Goal: Transaction & Acquisition: Purchase product/service

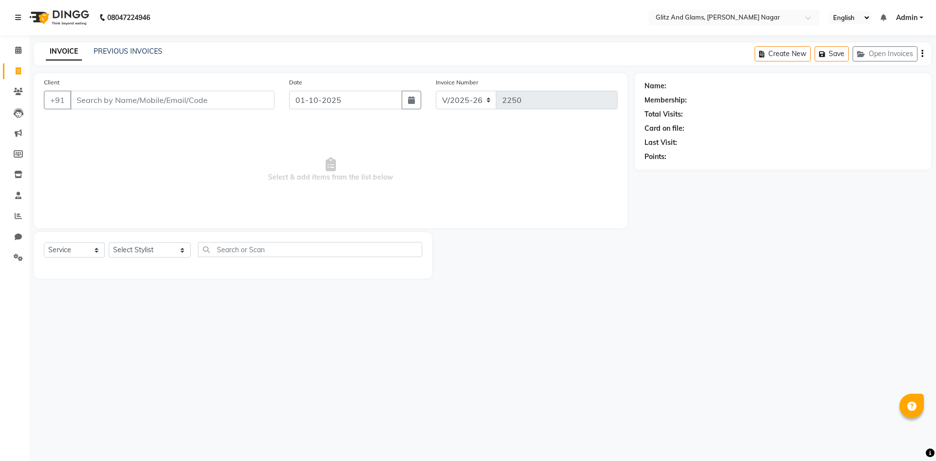
select select "service"
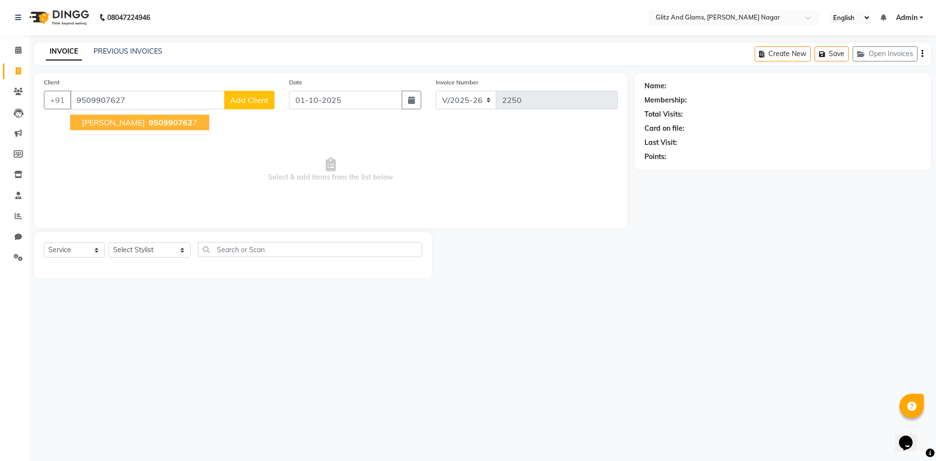
type input "9509907627"
select select "1: Object"
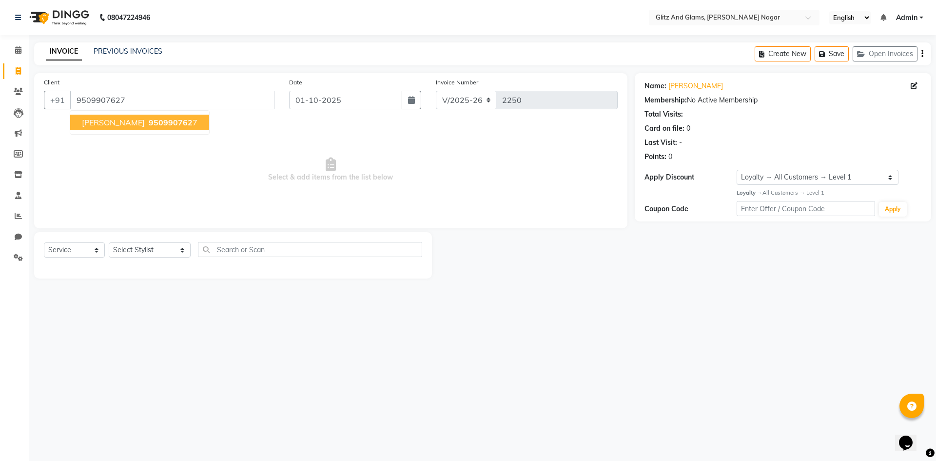
click at [132, 127] on span "GUNJAN SHARMA" at bounding box center [113, 123] width 63 height 10
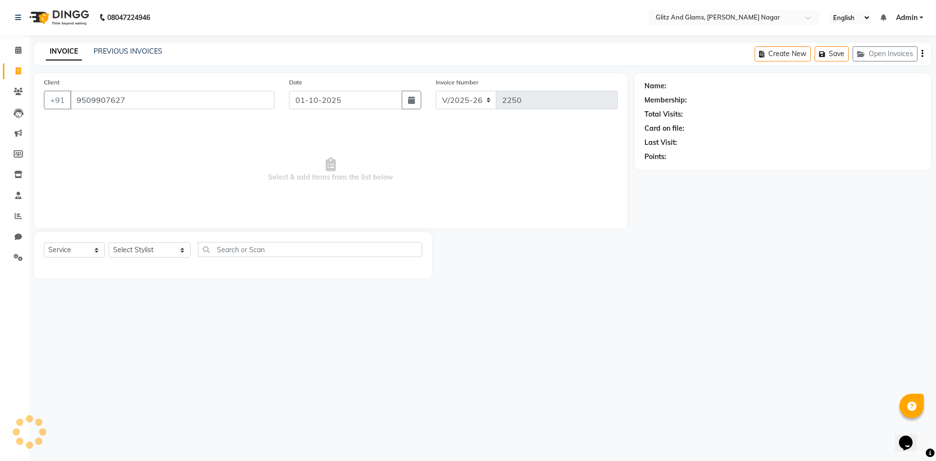
select select "1: Object"
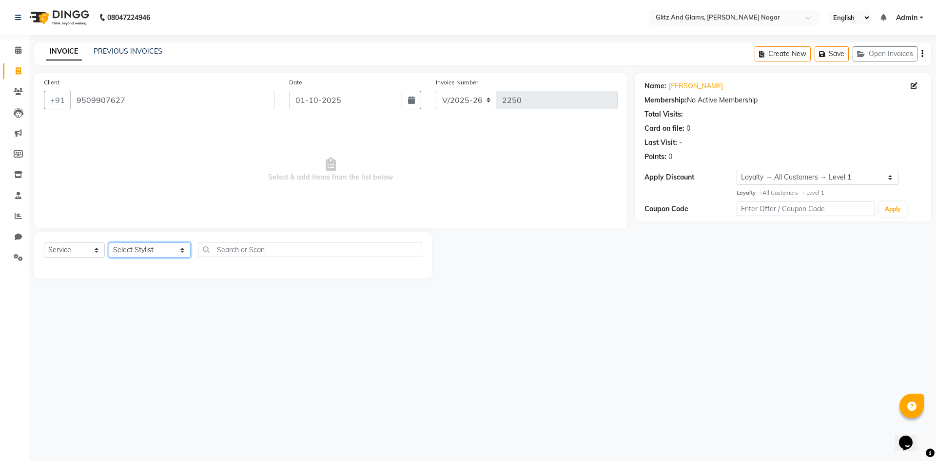
click at [181, 252] on select "Select Stylist ALEX ANAMIKA ANKIT ASHOK ATO AWANG AYUSH CHETAN COUNTER SALE DEE…" at bounding box center [150, 249] width 82 height 15
select select "80527"
click at [109, 242] on select "Select Stylist ALEX ANAMIKA ANKIT ASHOK ATO AWANG AYUSH CHETAN COUNTER SALE DEE…" at bounding box center [150, 249] width 82 height 15
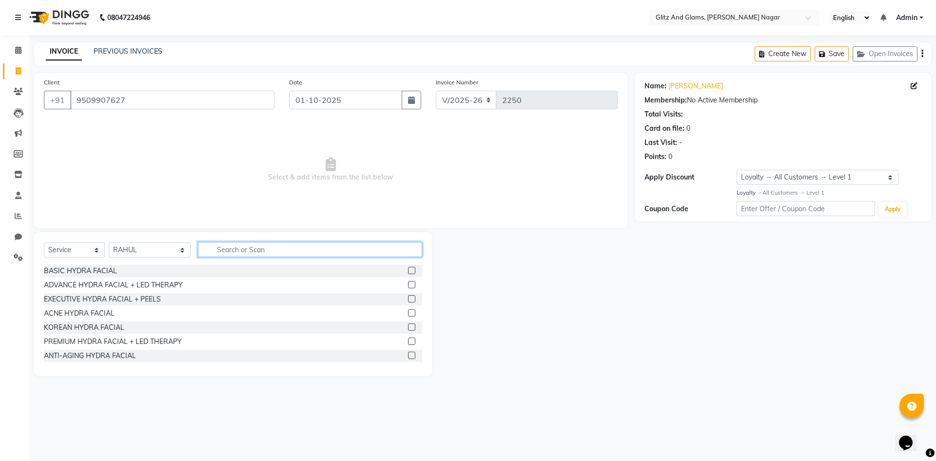
click at [228, 254] on input "text" at bounding box center [310, 249] width 224 height 15
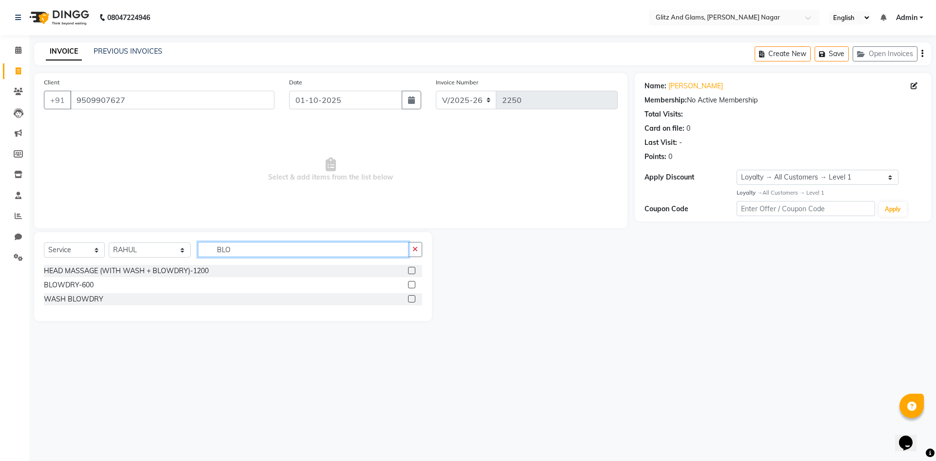
type input "BLO"
click at [411, 285] on label at bounding box center [411, 284] width 7 height 7
click at [411, 285] on input "checkbox" at bounding box center [411, 285] width 6 height 6
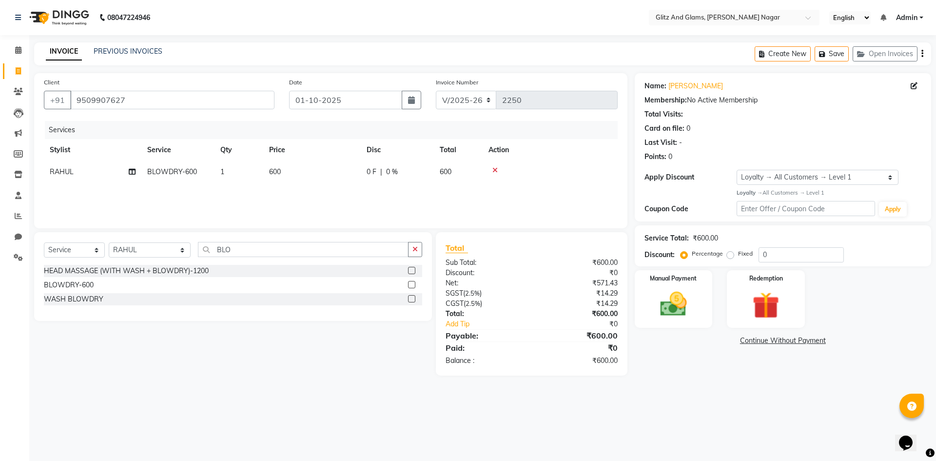
click at [413, 282] on label at bounding box center [411, 284] width 7 height 7
click at [413, 282] on input "checkbox" at bounding box center [411, 285] width 6 height 6
checkbox input "false"
click at [685, 299] on img at bounding box center [673, 304] width 45 height 32
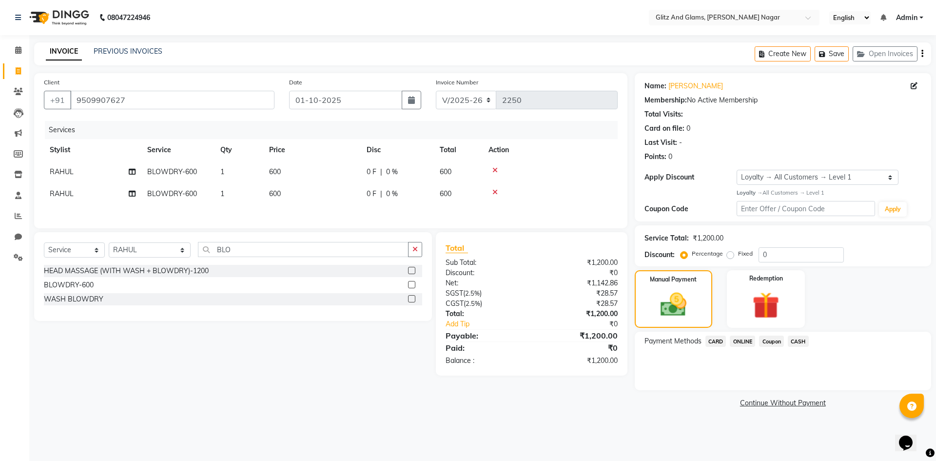
click at [732, 340] on span "ONLINE" at bounding box center [742, 341] width 25 height 11
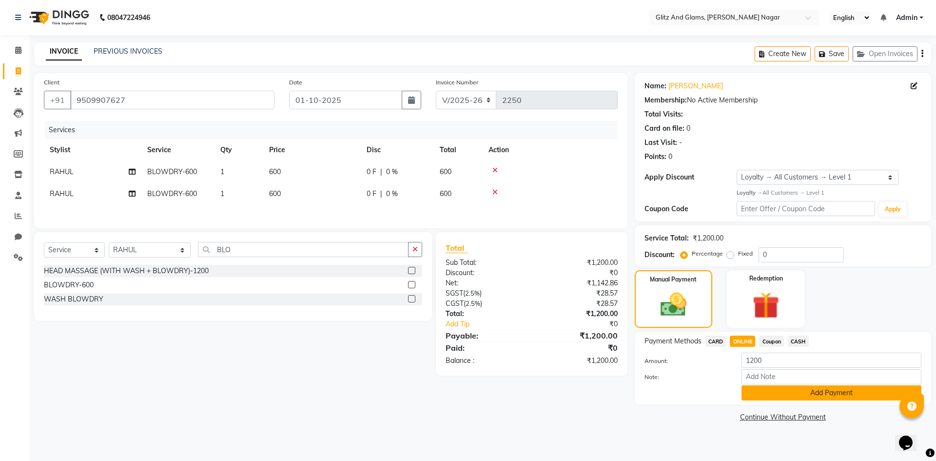
click at [778, 393] on button "Add Payment" at bounding box center [832, 392] width 180 height 15
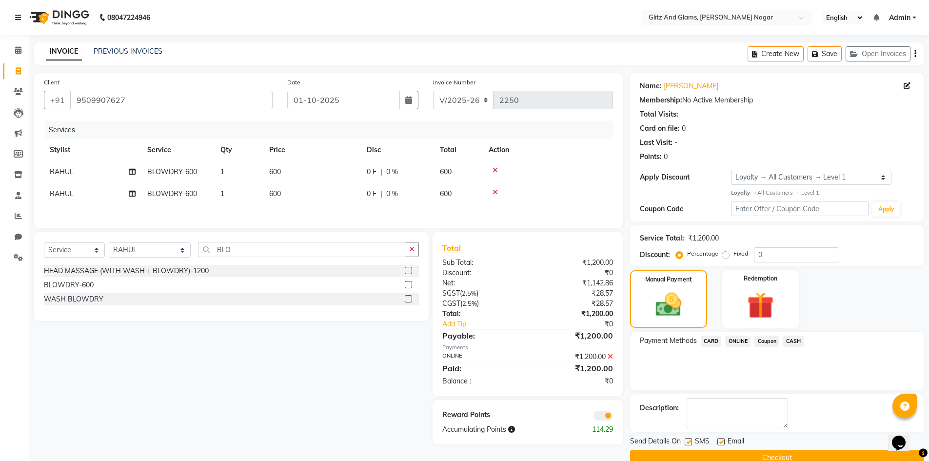
click at [789, 454] on button "Checkout" at bounding box center [777, 457] width 294 height 15
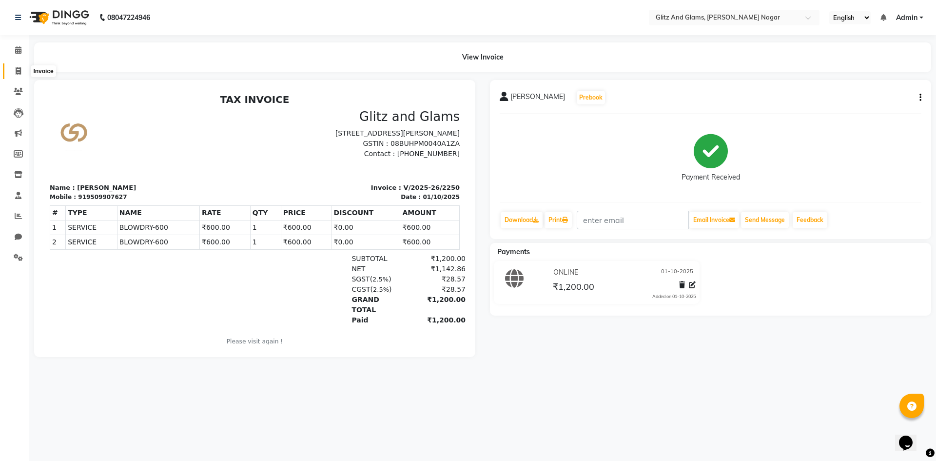
click at [20, 73] on icon at bounding box center [18, 70] width 5 height 7
select select "service"
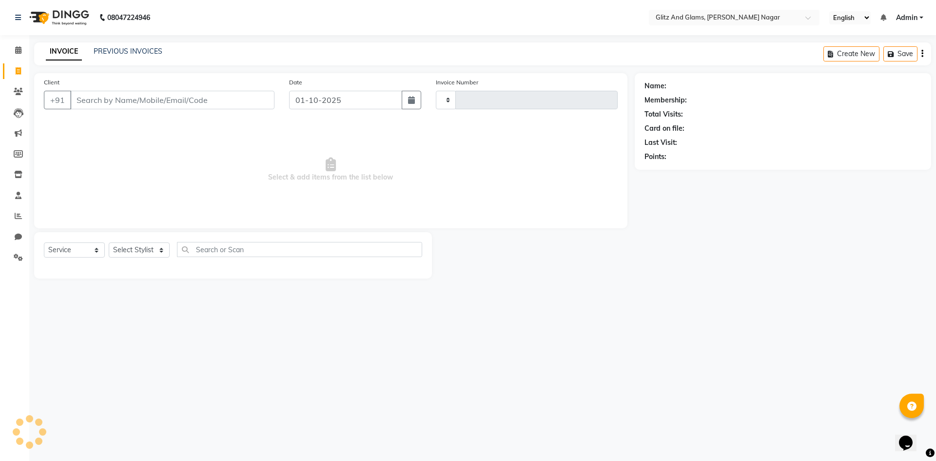
type input "2251"
select select "8316"
click at [221, 97] on input "Client" at bounding box center [172, 100] width 204 height 19
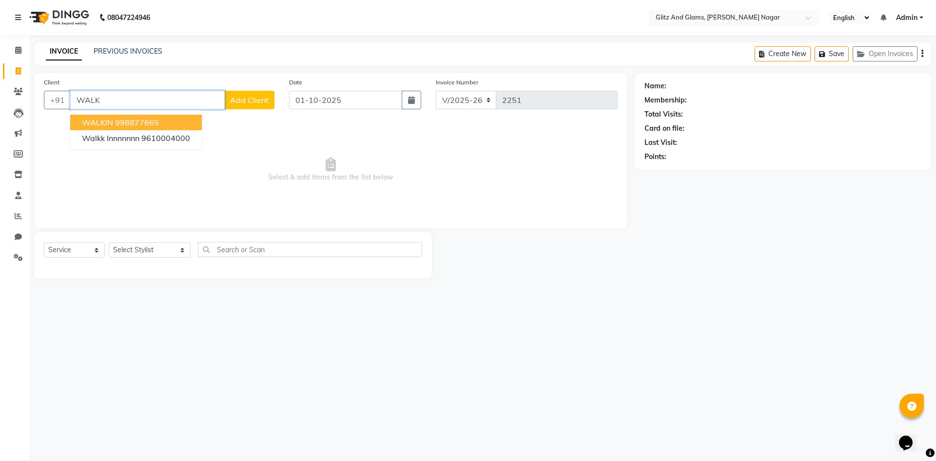
click at [149, 116] on button "WALKIN 998877665" at bounding box center [136, 123] width 132 height 16
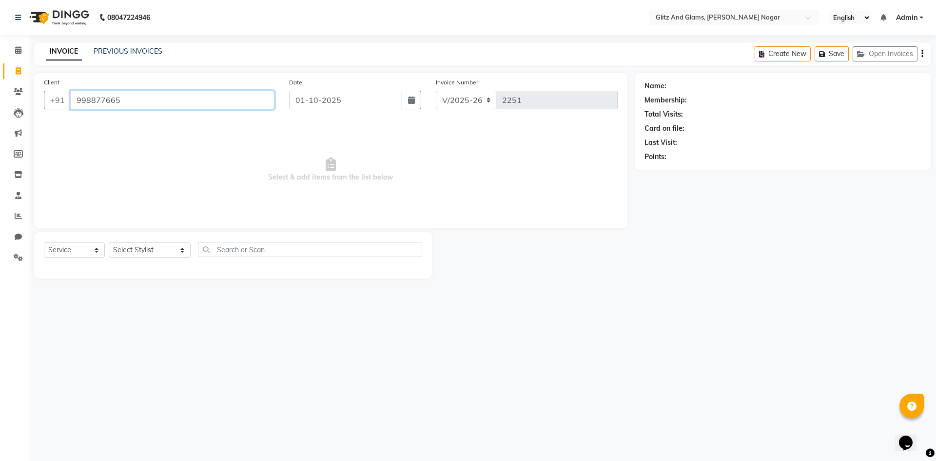
type input "998877665"
select select "1: Object"
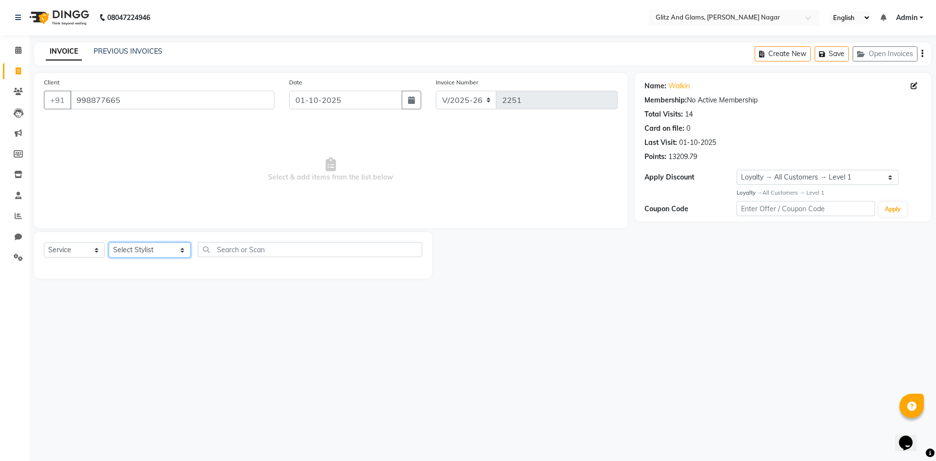
click at [164, 250] on select "Select Stylist ALEX ANAMIKA ANKIT ASHOK ATO AWANG AYUSH CHETAN COUNTER SALE DEE…" at bounding box center [150, 249] width 82 height 15
select select "80523"
click at [109, 242] on select "Select Stylist ALEX ANAMIKA ANKIT ASHOK ATO AWANG AYUSH CHETAN COUNTER SALE DEE…" at bounding box center [150, 249] width 82 height 15
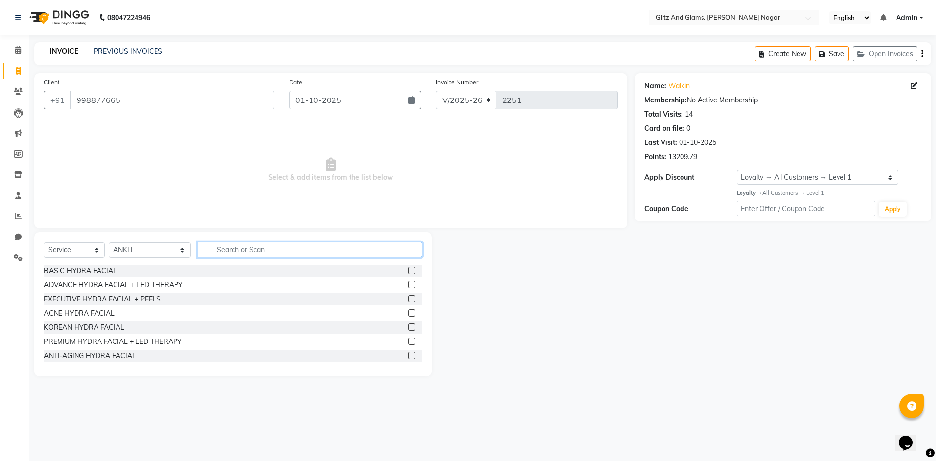
click at [240, 250] on input "text" at bounding box center [310, 249] width 224 height 15
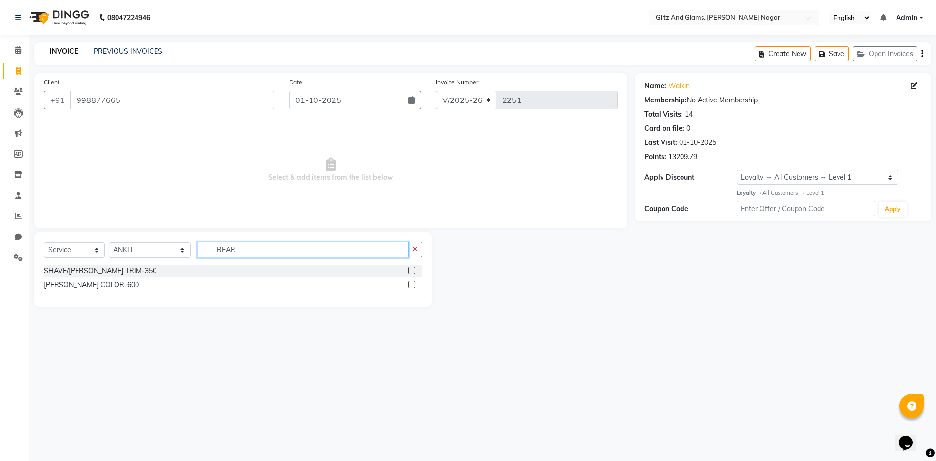
type input "BEAR"
click at [413, 269] on label at bounding box center [411, 270] width 7 height 7
click at [413, 269] on input "checkbox" at bounding box center [411, 271] width 6 height 6
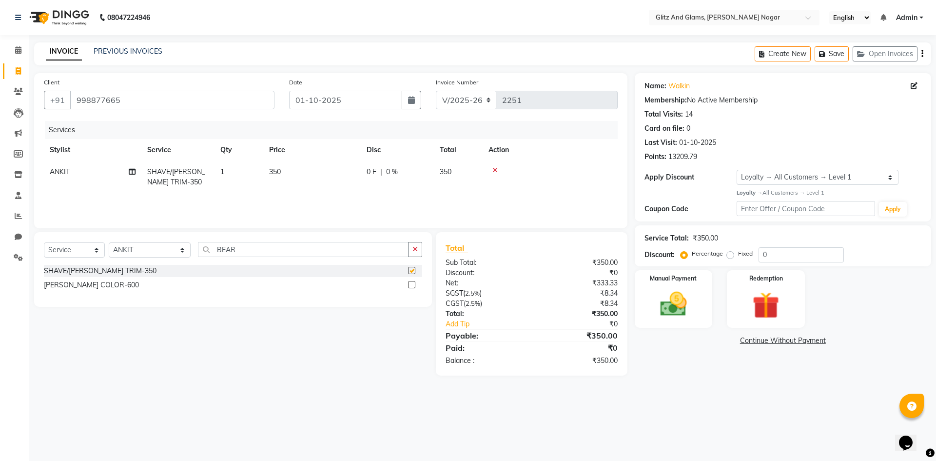
checkbox input "false"
click at [343, 247] on input "BEAR" at bounding box center [303, 249] width 211 height 15
type input "B"
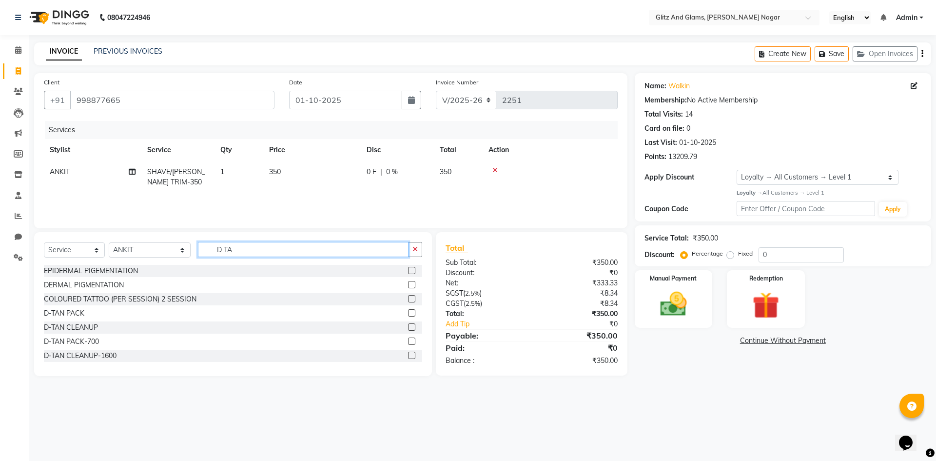
type input "D TA"
click at [408, 314] on label at bounding box center [411, 312] width 7 height 7
click at [408, 314] on input "checkbox" at bounding box center [411, 313] width 6 height 6
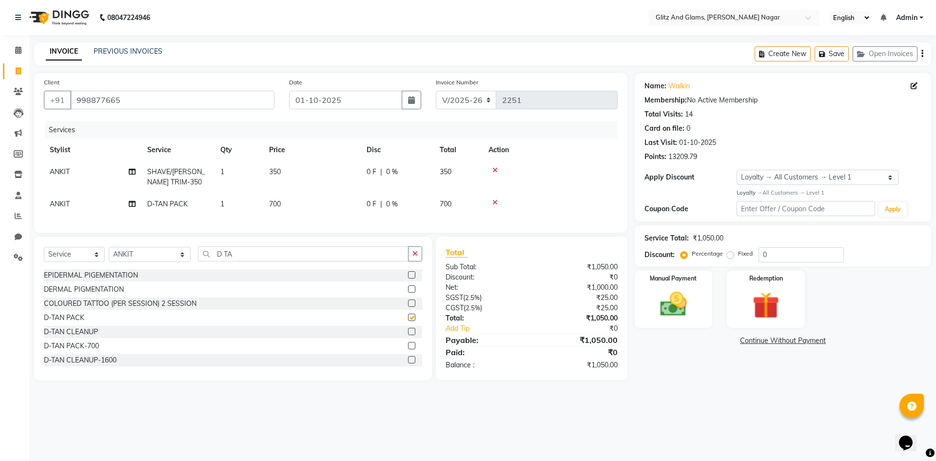
checkbox input "false"
click at [306, 206] on td "700" at bounding box center [312, 204] width 98 height 22
select select "80523"
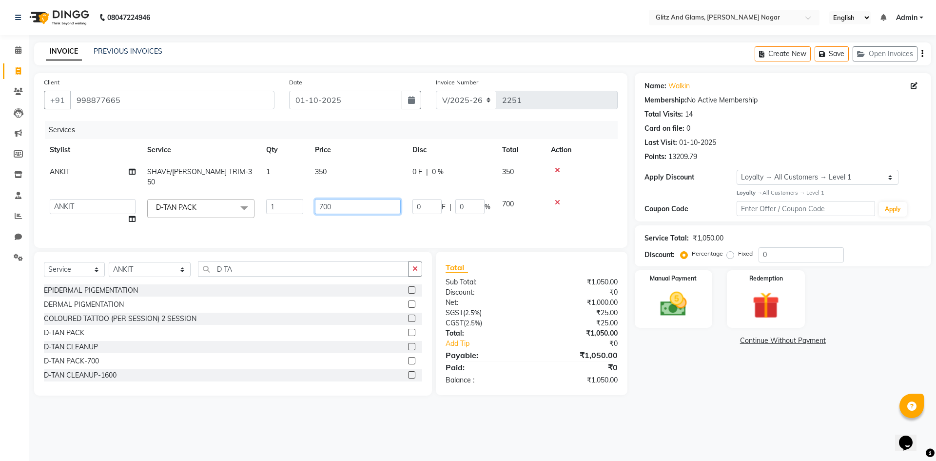
click at [343, 199] on input "700" at bounding box center [358, 206] width 86 height 15
type input "7"
type input "1000"
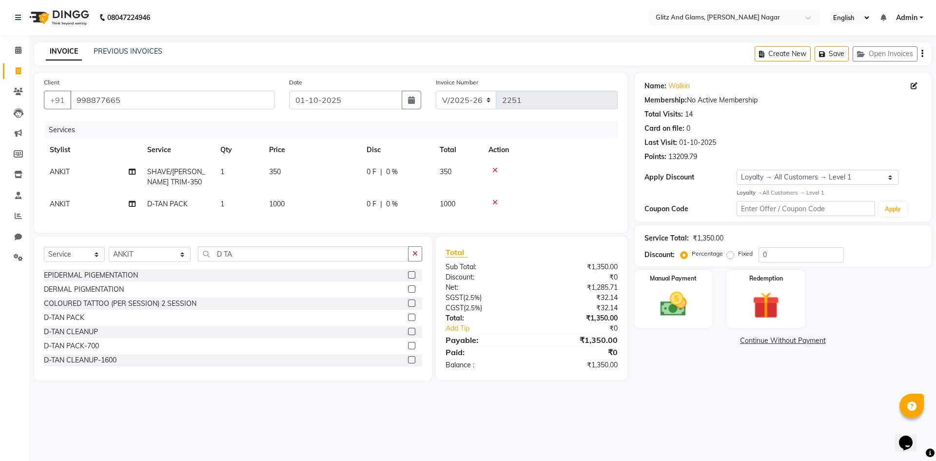
click at [411, 218] on div "Services Stylist Service Qty Price Disc Total Action ANKIT SHAVE/BEARD TRIM-350…" at bounding box center [331, 172] width 574 height 102
click at [179, 258] on select "Select Stylist ALEX ANAMIKA ANKIT ASHOK ATO AWANG AYUSH CHETAN COUNTER SALE DEE…" at bounding box center [150, 254] width 82 height 15
select select "80524"
click at [109, 254] on select "Select Stylist ALEX ANAMIKA ANKIT ASHOK ATO AWANG AYUSH CHETAN COUNTER SALE DEE…" at bounding box center [150, 254] width 82 height 15
click at [248, 261] on input "D TA" at bounding box center [303, 253] width 211 height 15
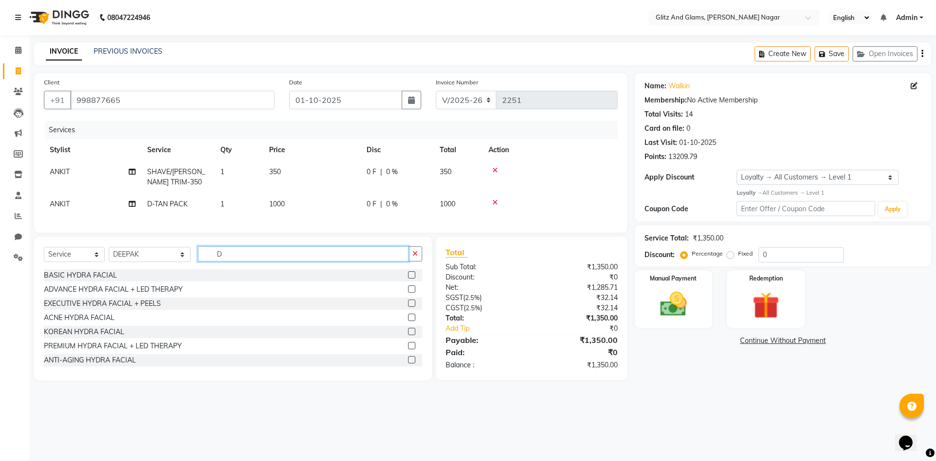
type input "D"
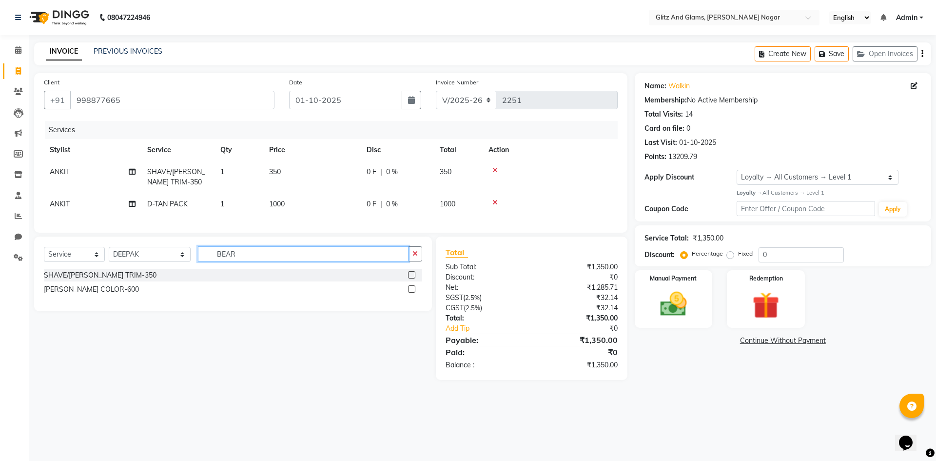
type input "BEAR"
click at [415, 278] on label at bounding box center [411, 274] width 7 height 7
click at [415, 278] on input "checkbox" at bounding box center [411, 275] width 6 height 6
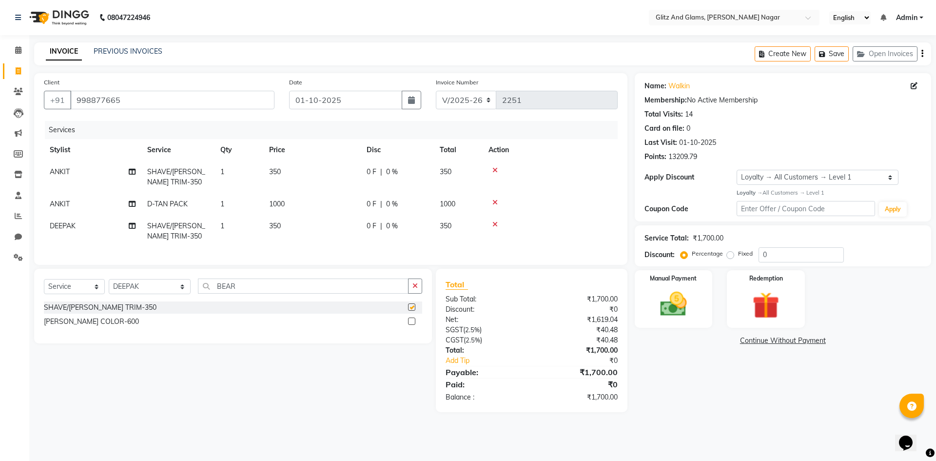
checkbox input "false"
click at [656, 305] on img at bounding box center [673, 304] width 45 height 32
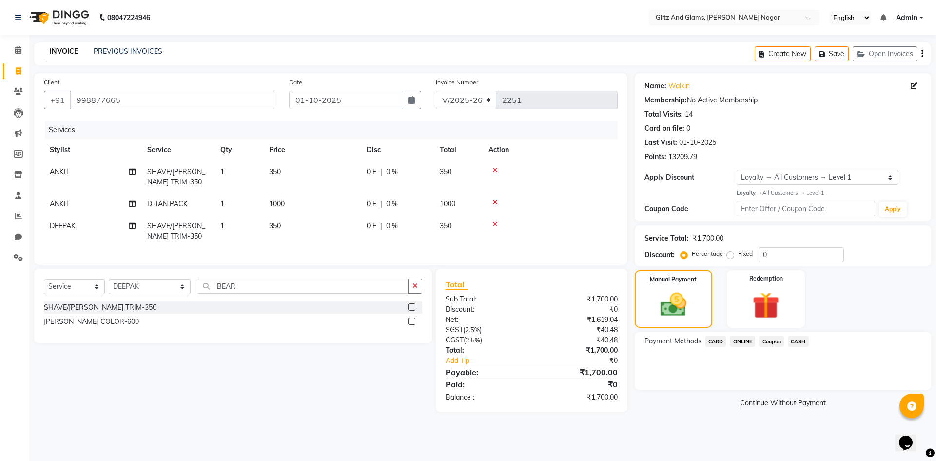
click at [712, 340] on span "CARD" at bounding box center [716, 341] width 21 height 11
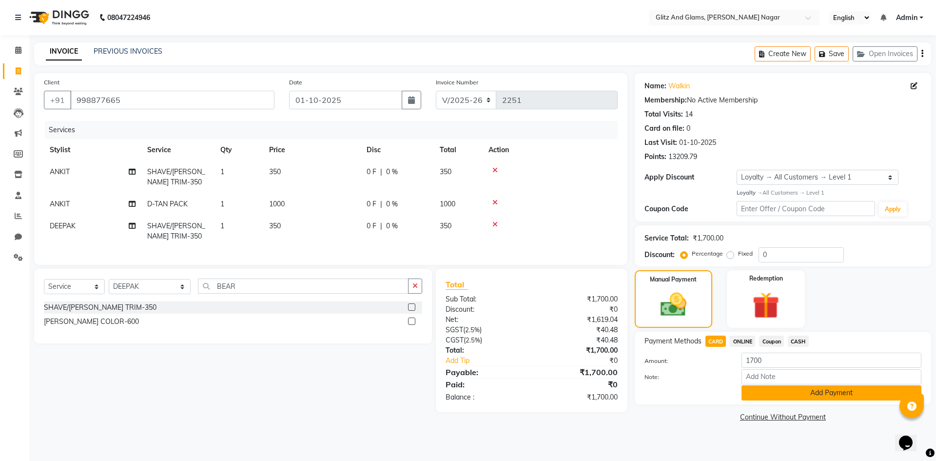
click at [775, 395] on button "Add Payment" at bounding box center [832, 392] width 180 height 15
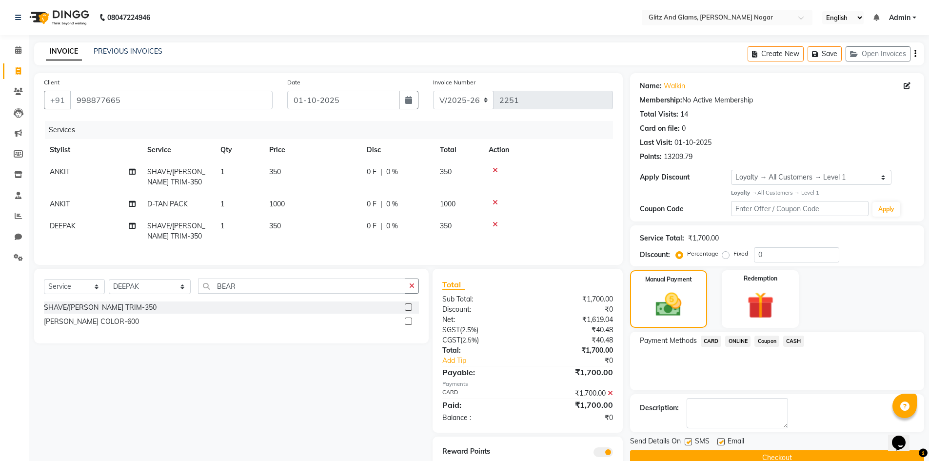
click at [781, 454] on button "Checkout" at bounding box center [777, 457] width 294 height 15
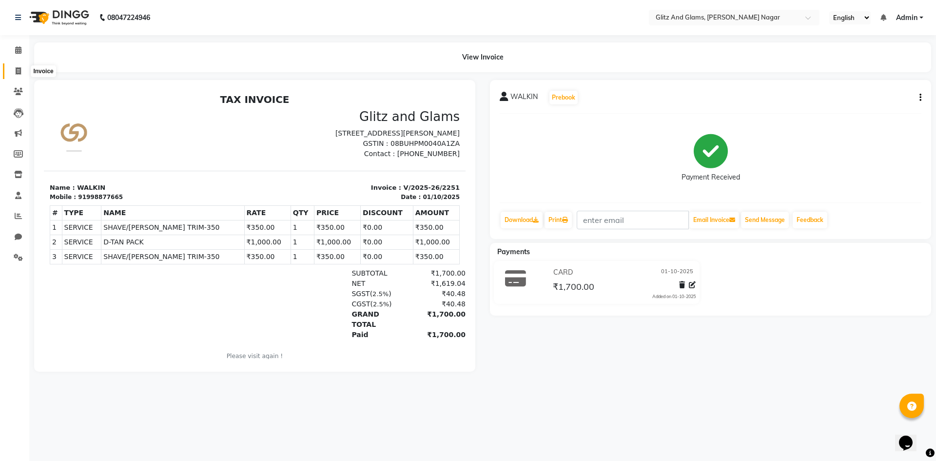
click at [19, 73] on icon at bounding box center [18, 70] width 5 height 7
select select "service"
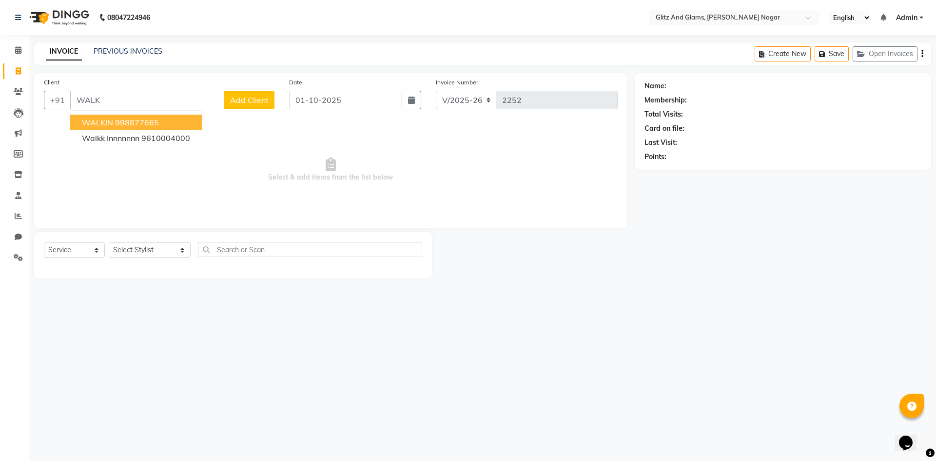
click at [184, 126] on button "WALKIN 998877665" at bounding box center [136, 123] width 132 height 16
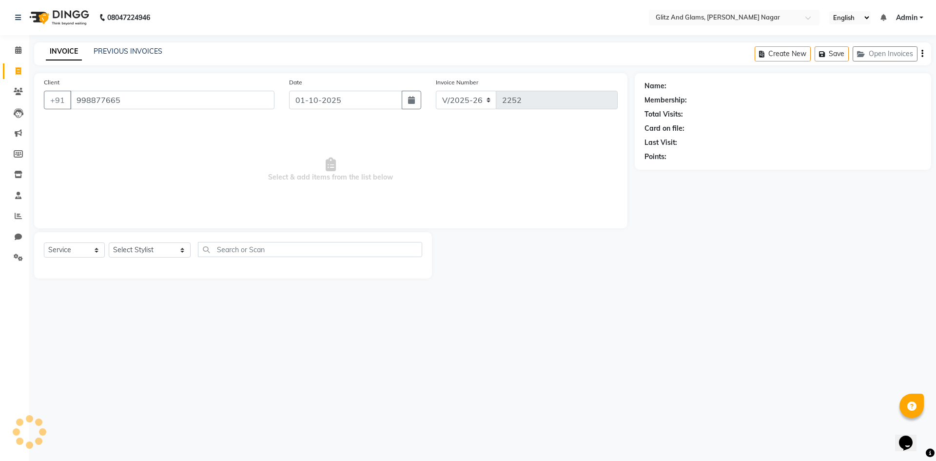
type input "998877665"
select select "1: Object"
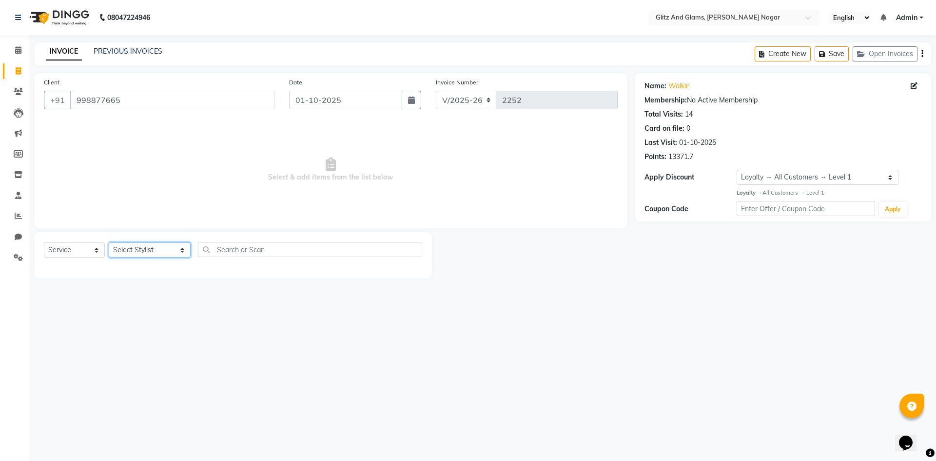
click at [156, 249] on select "Select Stylist ALEX ANAMIKA ANKIT ASHOK ATO AWANG AYUSH CHETAN COUNTER SALE DEE…" at bounding box center [150, 249] width 82 height 15
select select "80523"
click at [109, 242] on select "Select Stylist ALEX ANAMIKA ANKIT ASHOK ATO AWANG AYUSH CHETAN COUNTER SALE DEE…" at bounding box center [150, 249] width 82 height 15
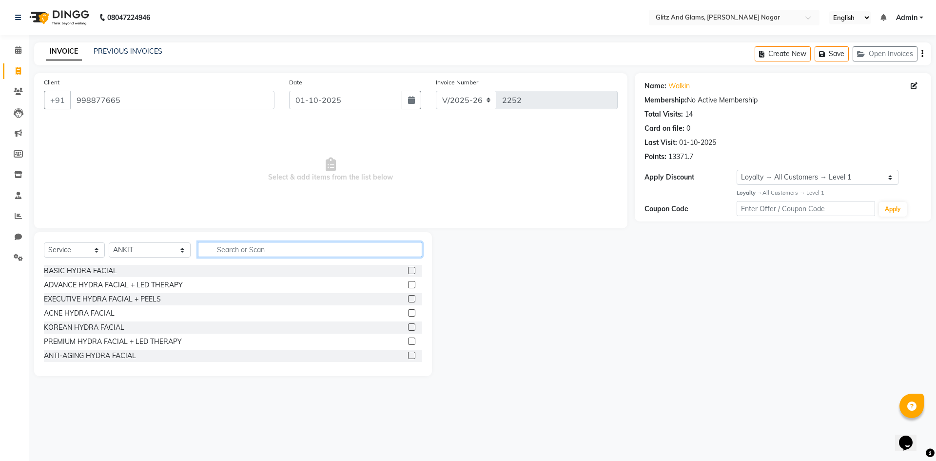
click at [249, 252] on input "text" at bounding box center [310, 249] width 224 height 15
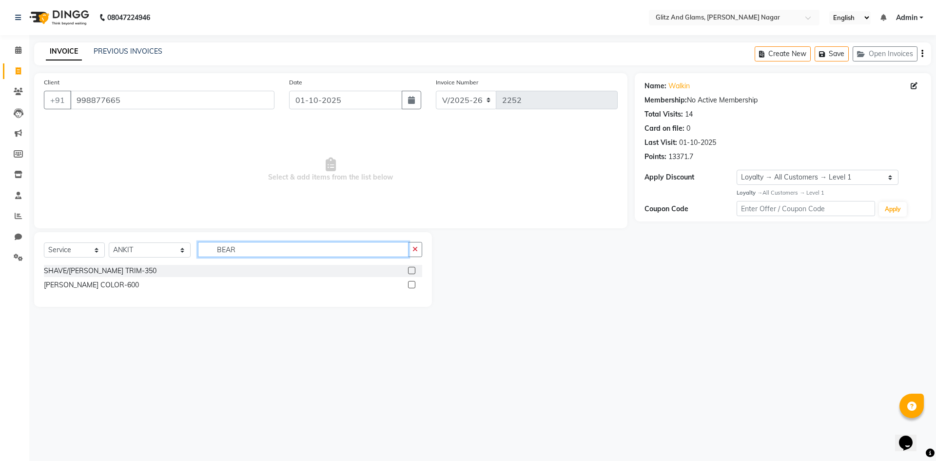
type input "BEAR"
click at [412, 269] on label at bounding box center [411, 270] width 7 height 7
click at [412, 269] on input "checkbox" at bounding box center [411, 271] width 6 height 6
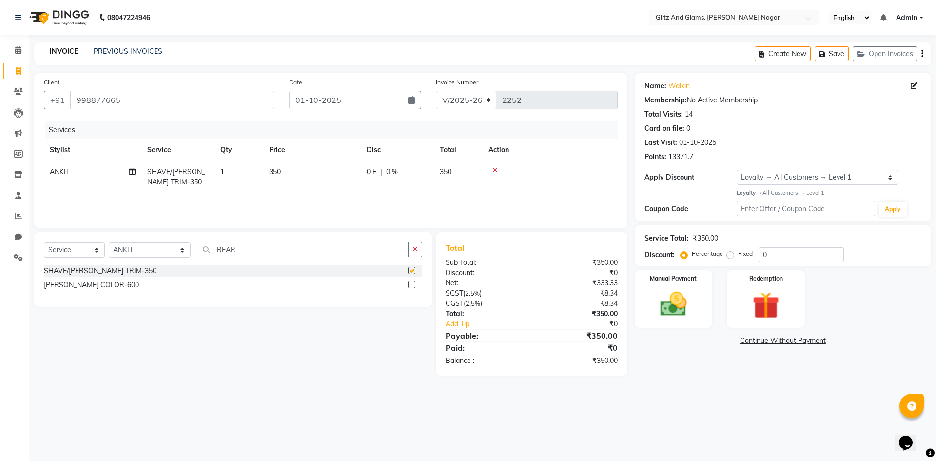
checkbox input "false"
click at [180, 252] on select "Select Stylist ALEX ANAMIKA ANKIT ASHOK ATO AWANG AYUSH CHETAN COUNTER SALE DEE…" at bounding box center [150, 249] width 82 height 15
select select "80544"
click at [109, 242] on select "Select Stylist ALEX ANAMIKA ANKIT ASHOK ATO AWANG AYUSH CHETAN COUNTER SALE DEE…" at bounding box center [150, 249] width 82 height 15
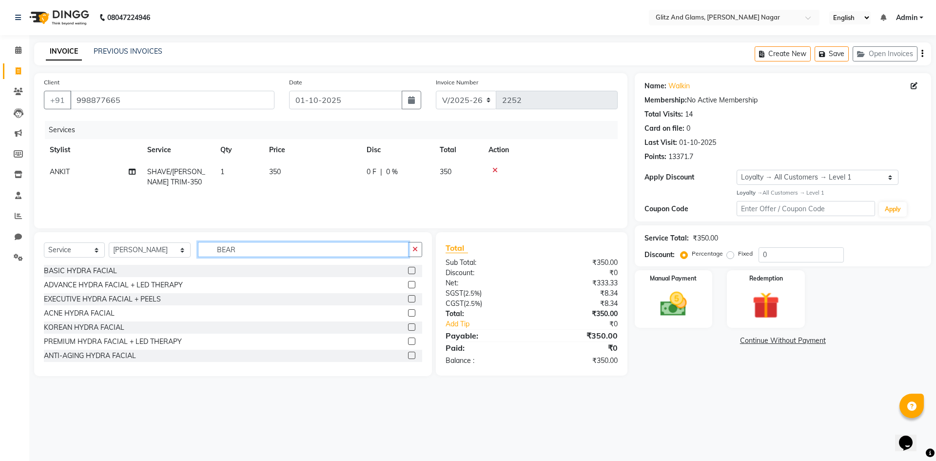
click at [239, 246] on input "BEAR" at bounding box center [303, 249] width 211 height 15
type input "B"
type input "HAIR"
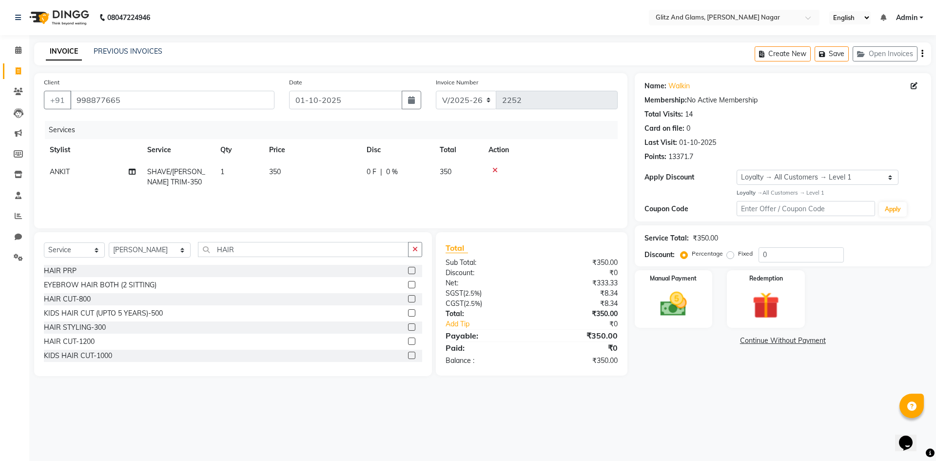
click at [408, 295] on div at bounding box center [415, 299] width 14 height 12
click at [408, 301] on label at bounding box center [411, 298] width 7 height 7
click at [408, 301] on input "checkbox" at bounding box center [411, 299] width 6 height 6
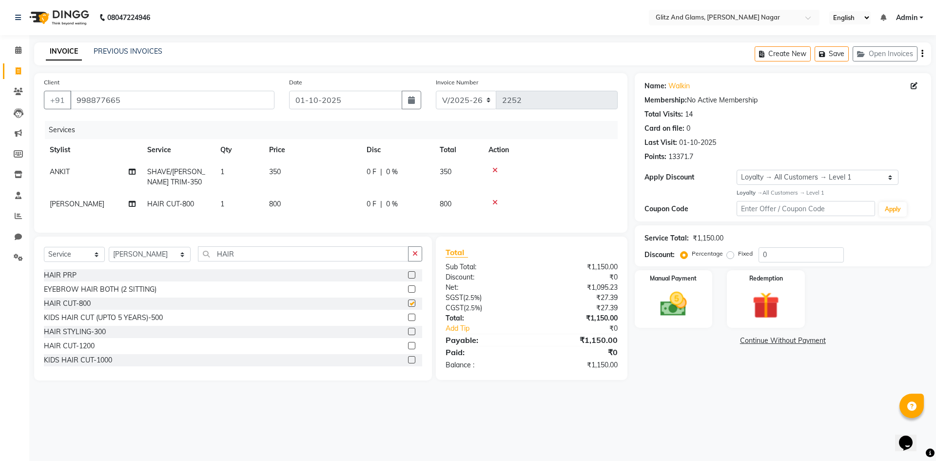
checkbox input "false"
click at [318, 210] on td "800" at bounding box center [312, 204] width 98 height 22
select select "80544"
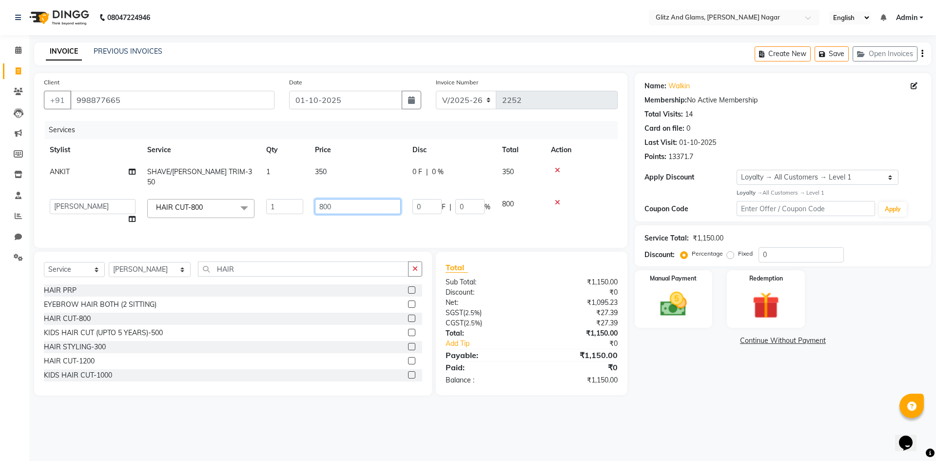
click at [347, 199] on input "800" at bounding box center [358, 206] width 86 height 15
type input "8"
type input "750"
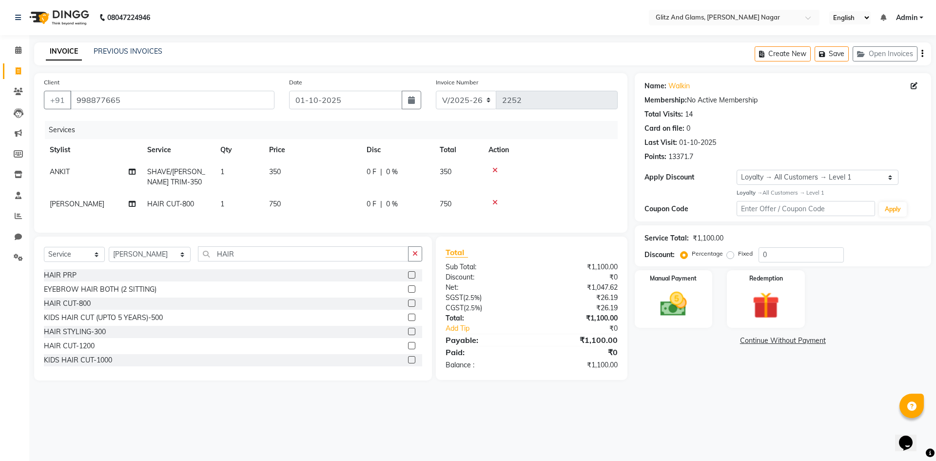
click at [505, 220] on div "Services Stylist Service Qty Price Disc Total Action ANKIT SHAVE/BEARD TRIM-350…" at bounding box center [331, 172] width 574 height 102
click at [668, 293] on img at bounding box center [673, 304] width 45 height 32
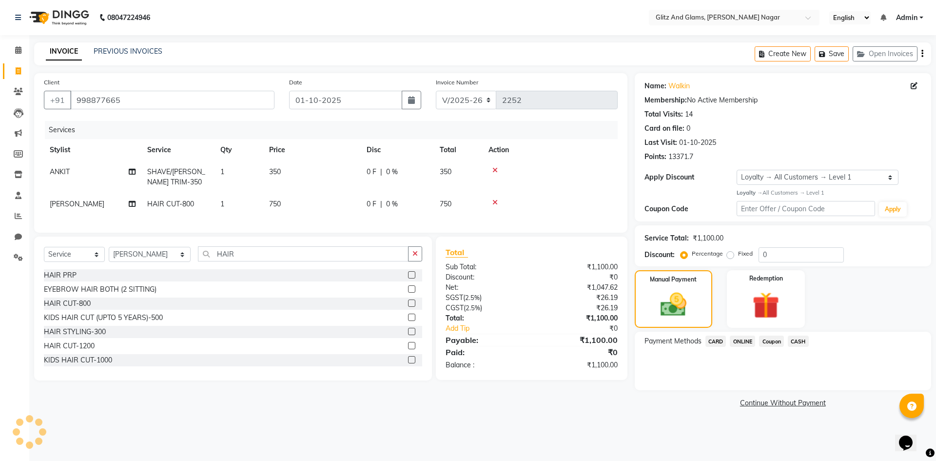
click at [746, 339] on span "ONLINE" at bounding box center [742, 341] width 25 height 11
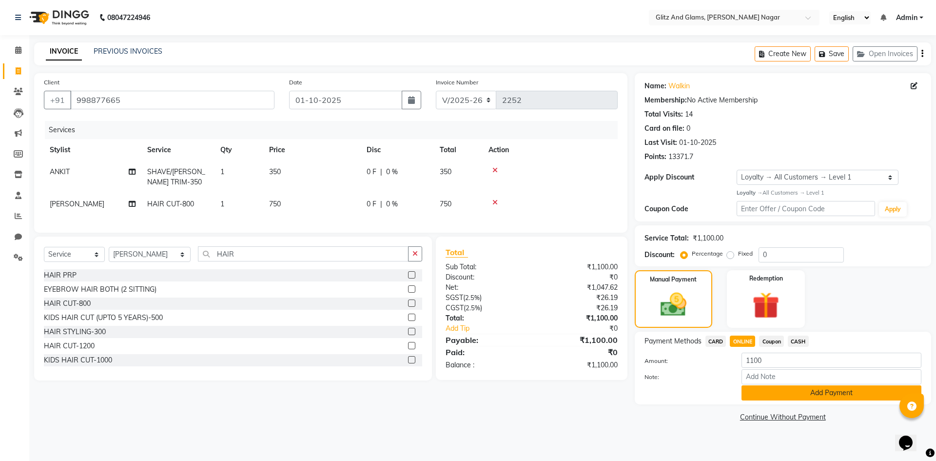
click at [769, 392] on button "Add Payment" at bounding box center [832, 392] width 180 height 15
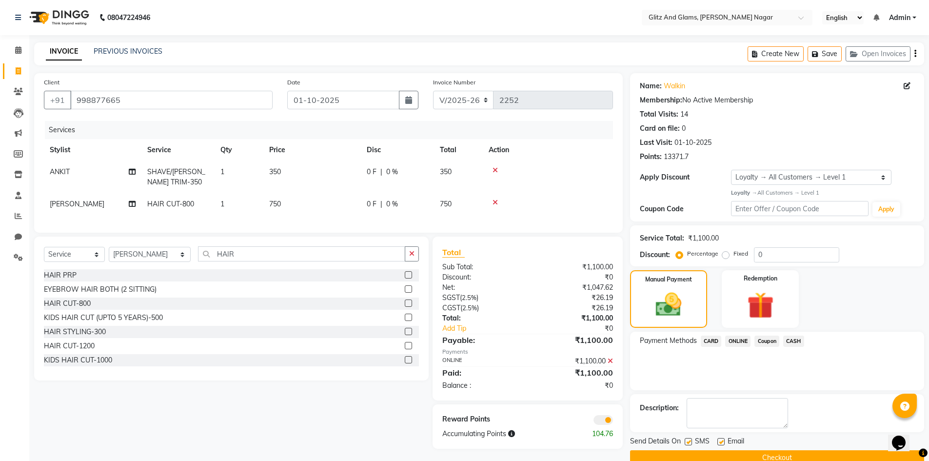
click at [775, 454] on button "Checkout" at bounding box center [777, 457] width 294 height 15
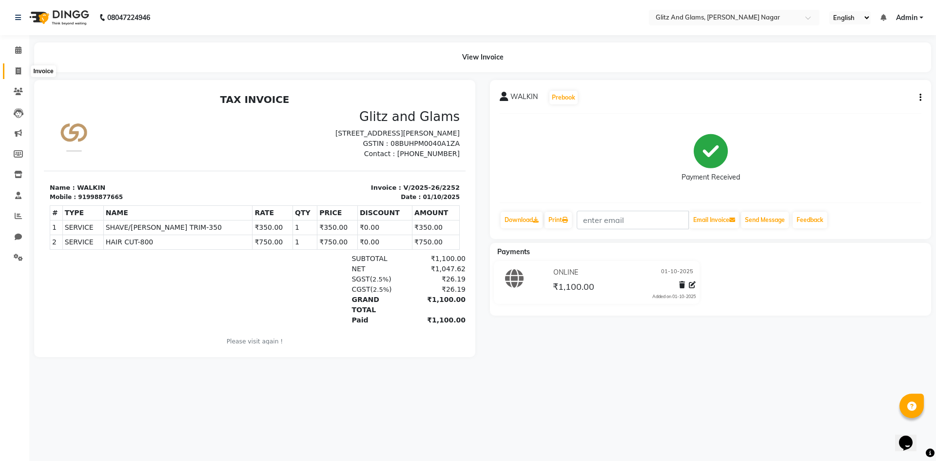
click at [16, 67] on icon at bounding box center [18, 70] width 5 height 7
select select "service"
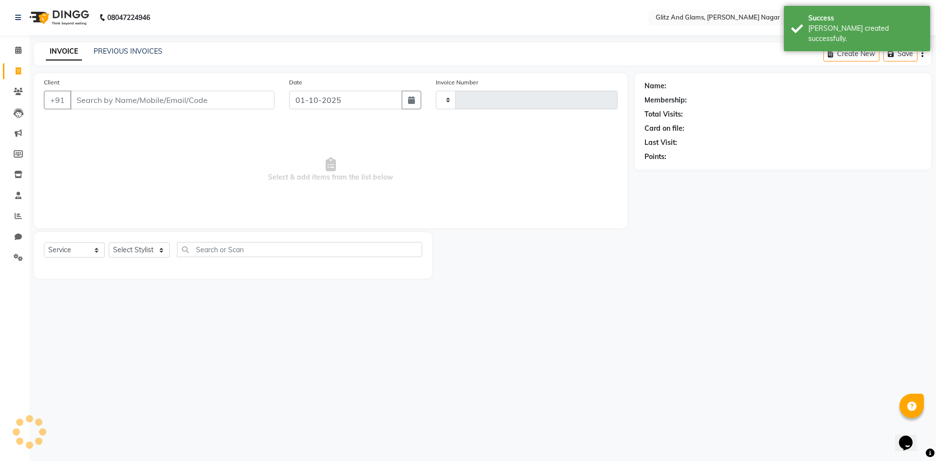
type input "2253"
select select "8316"
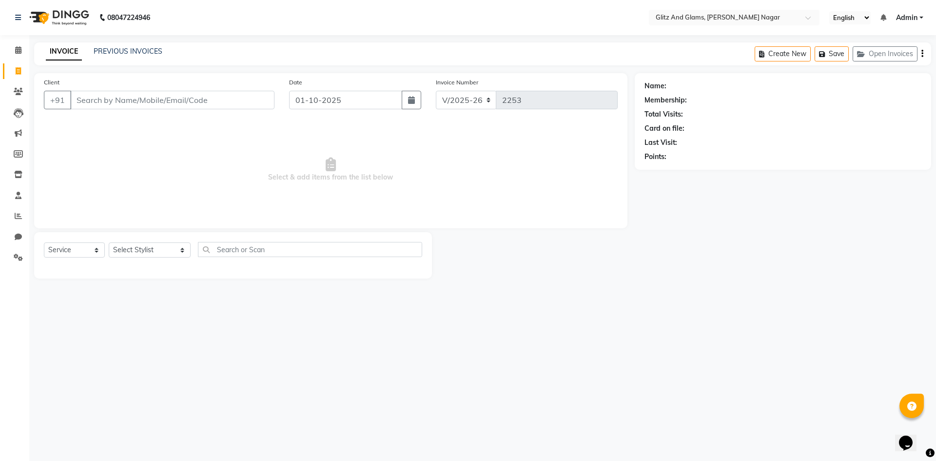
click at [86, 97] on input "Client" at bounding box center [172, 100] width 204 height 19
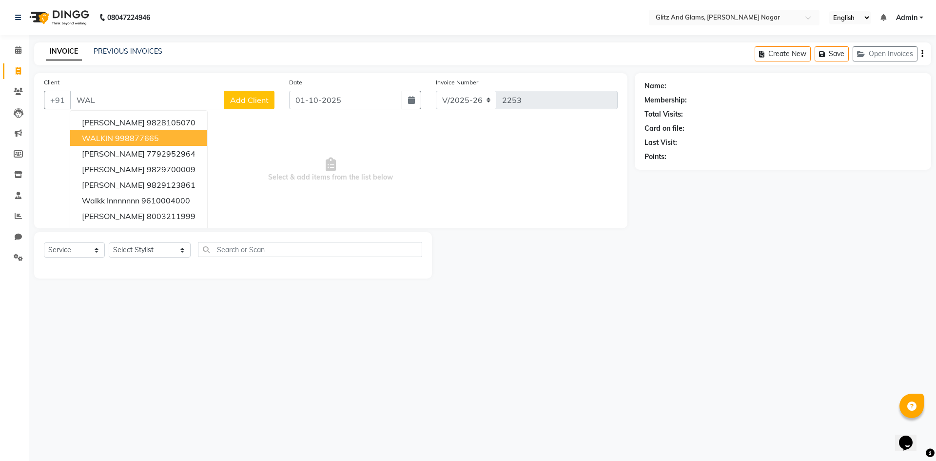
click at [163, 137] on button "WALKIN 998877665" at bounding box center [138, 138] width 137 height 16
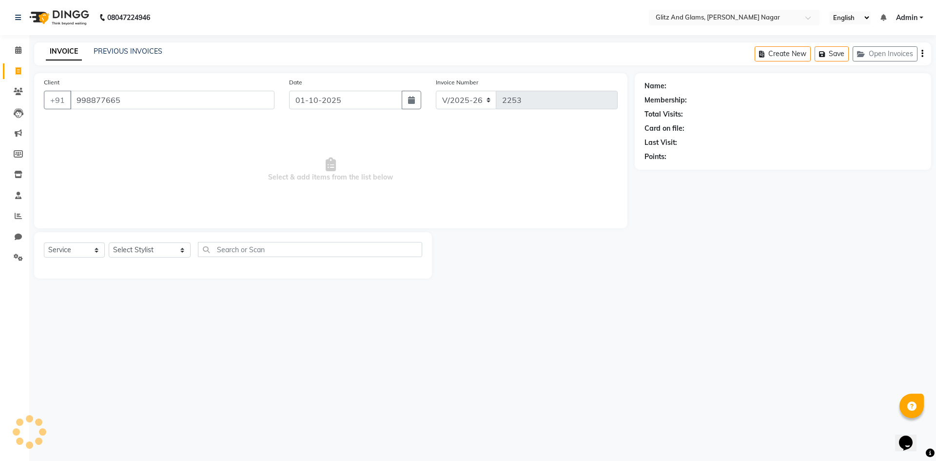
type input "998877665"
select select "1: Object"
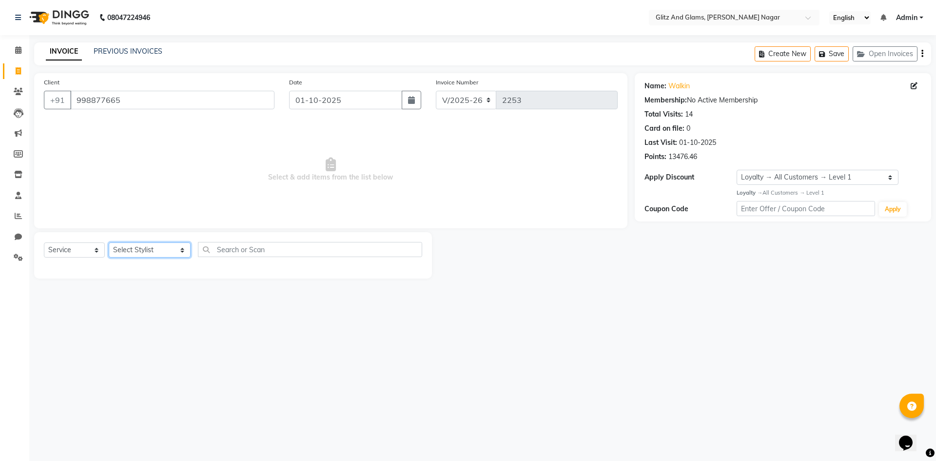
click at [157, 255] on select "Select Stylist ALEX ANAMIKA ANKIT ASHOK ATO AWANG AYUSH CHETAN COUNTER SALE DEE…" at bounding box center [150, 249] width 82 height 15
select select "80528"
click at [109, 242] on select "Select Stylist ALEX ANAMIKA ANKIT ASHOK ATO AWANG AYUSH CHETAN COUNTER SALE DEE…" at bounding box center [150, 249] width 82 height 15
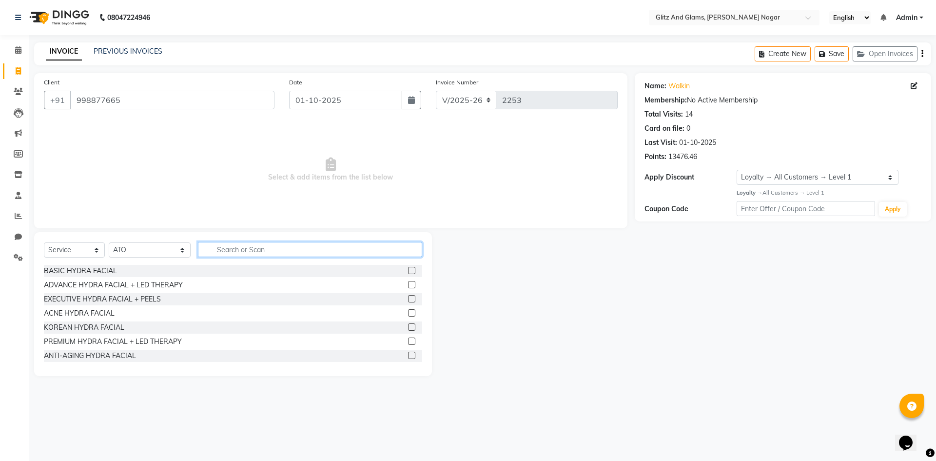
click at [275, 245] on input "text" at bounding box center [310, 249] width 224 height 15
type input "PED"
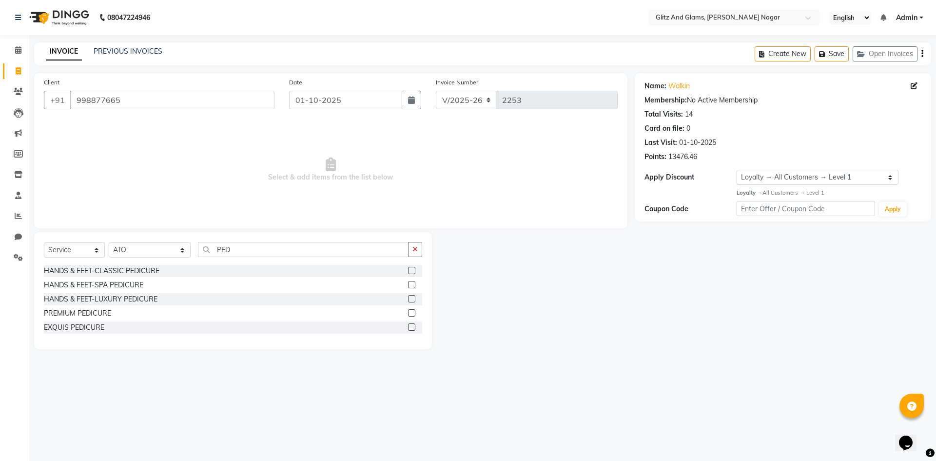
click at [413, 274] on div at bounding box center [411, 272] width 6 height 10
click at [411, 270] on label at bounding box center [411, 270] width 7 height 7
click at [411, 270] on input "checkbox" at bounding box center [411, 271] width 6 height 6
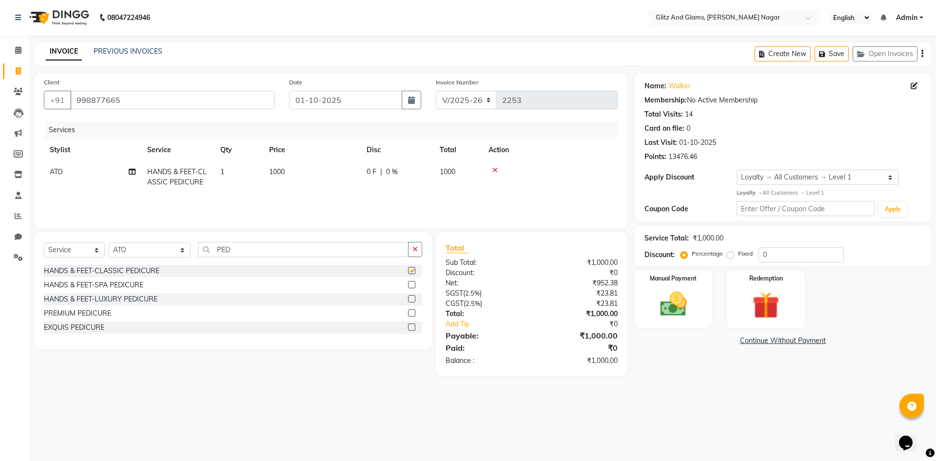
checkbox input "false"
click at [150, 250] on select "Select Stylist ALEX ANAMIKA ANKIT ASHOK ATO AWANG AYUSH CHETAN COUNTER SALE DEE…" at bounding box center [150, 249] width 82 height 15
select select "85238"
click at [109, 242] on select "Select Stylist ALEX ANAMIKA ANKIT ASHOK ATO AWANG AYUSH CHETAN COUNTER SALE DEE…" at bounding box center [150, 249] width 82 height 15
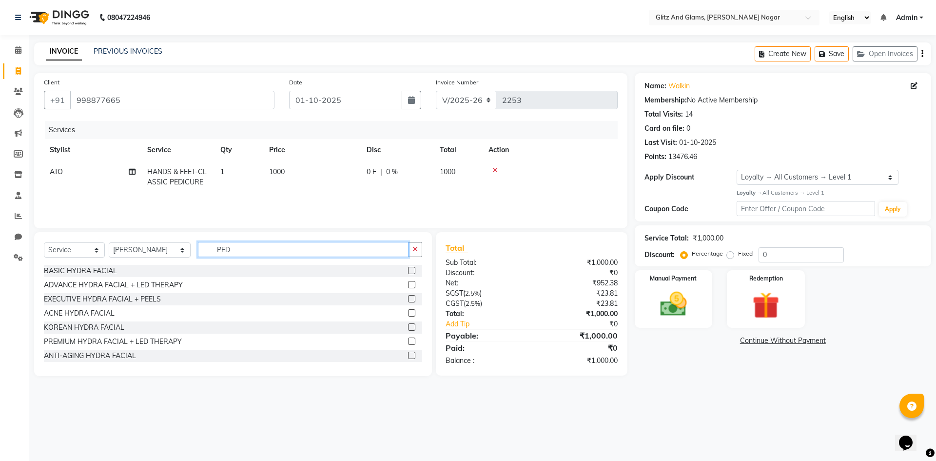
click at [242, 247] on input "PED" at bounding box center [303, 249] width 211 height 15
type input "P"
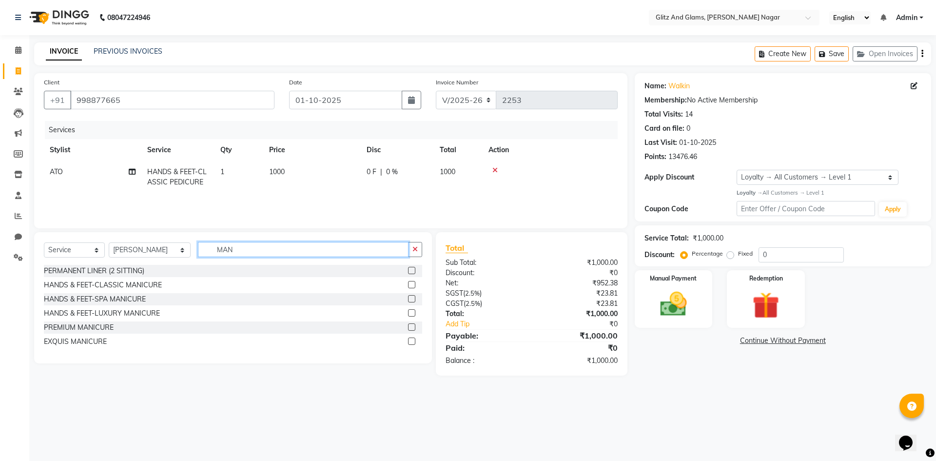
type input "MAN"
click at [410, 283] on label at bounding box center [411, 284] width 7 height 7
click at [410, 283] on input "checkbox" at bounding box center [411, 285] width 6 height 6
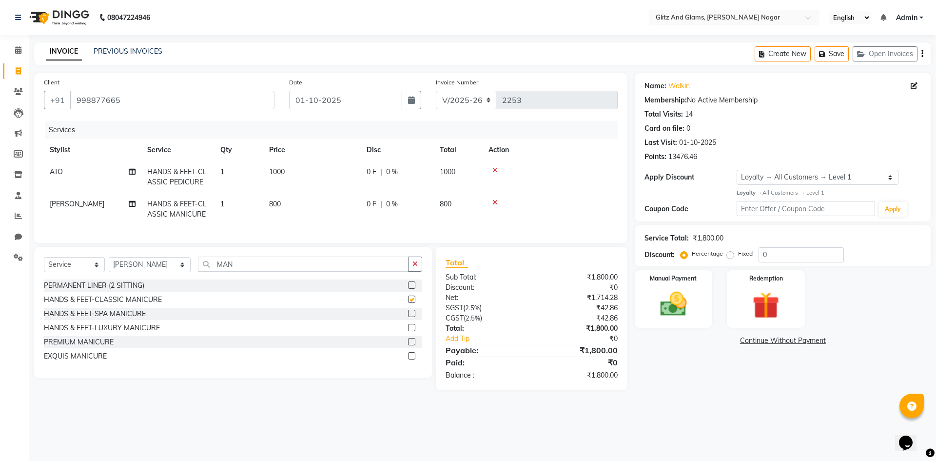
checkbox input "false"
click at [668, 325] on div "Manual Payment" at bounding box center [673, 299] width 81 height 60
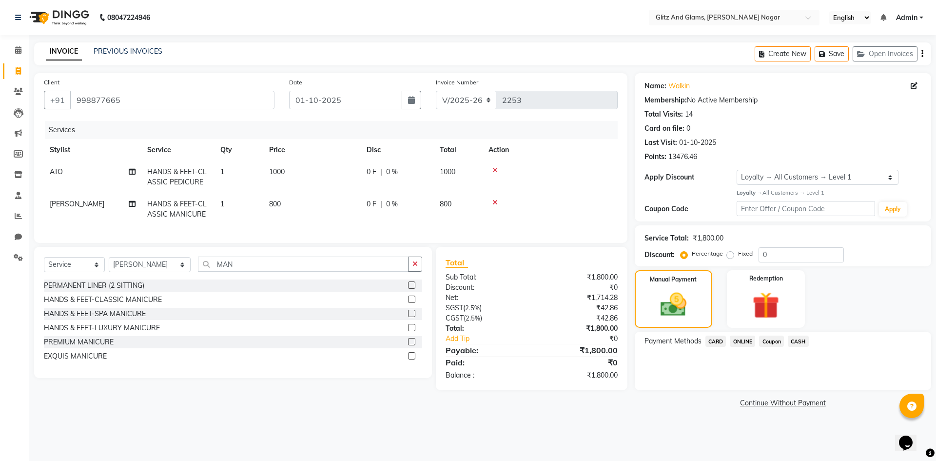
click at [803, 341] on span "CASH" at bounding box center [798, 341] width 21 height 11
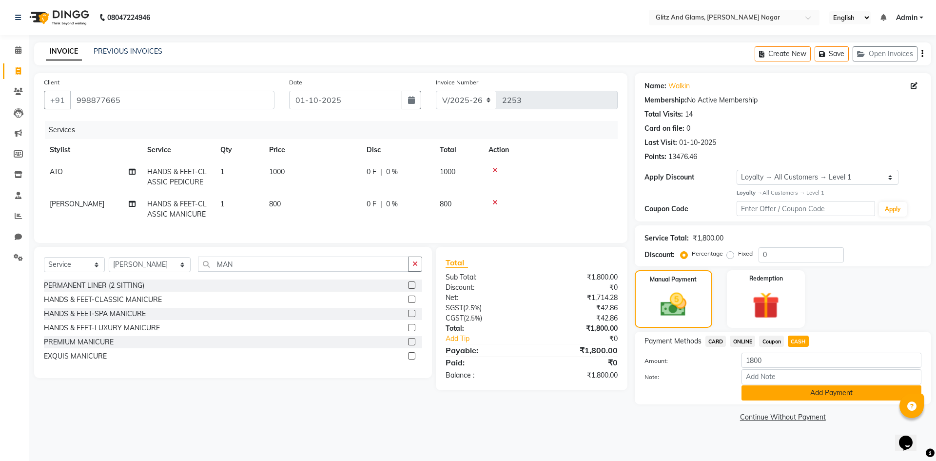
click at [804, 391] on button "Add Payment" at bounding box center [832, 392] width 180 height 15
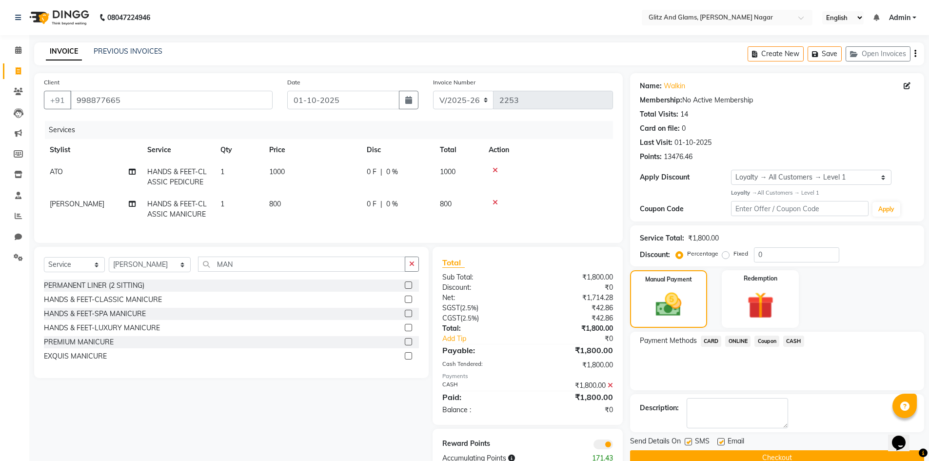
click at [807, 454] on button "Checkout" at bounding box center [777, 457] width 294 height 15
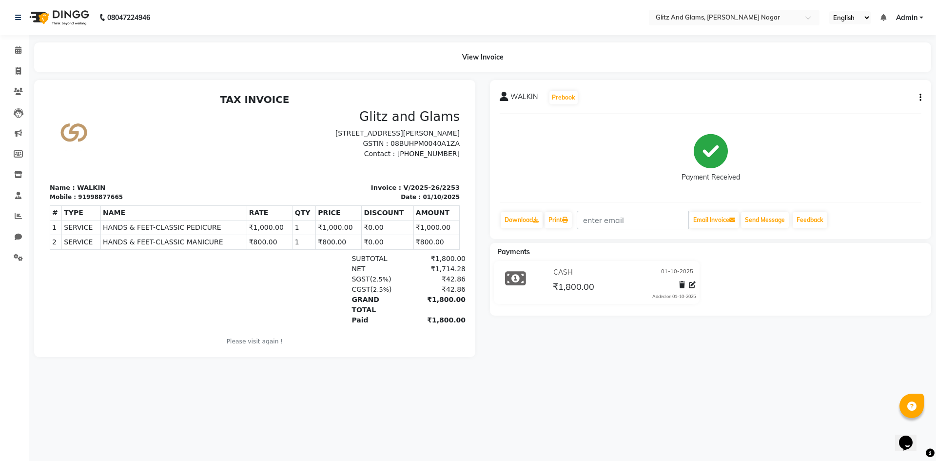
click at [18, 62] on li "Invoice" at bounding box center [14, 71] width 29 height 21
click at [20, 71] on icon at bounding box center [18, 70] width 5 height 7
select select "service"
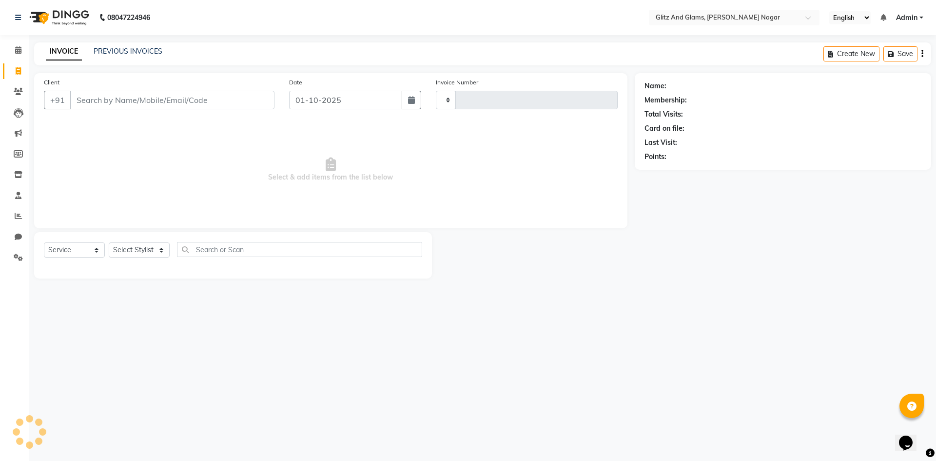
type input "2254"
select select "8316"
click at [176, 102] on input "Client" at bounding box center [172, 100] width 204 height 19
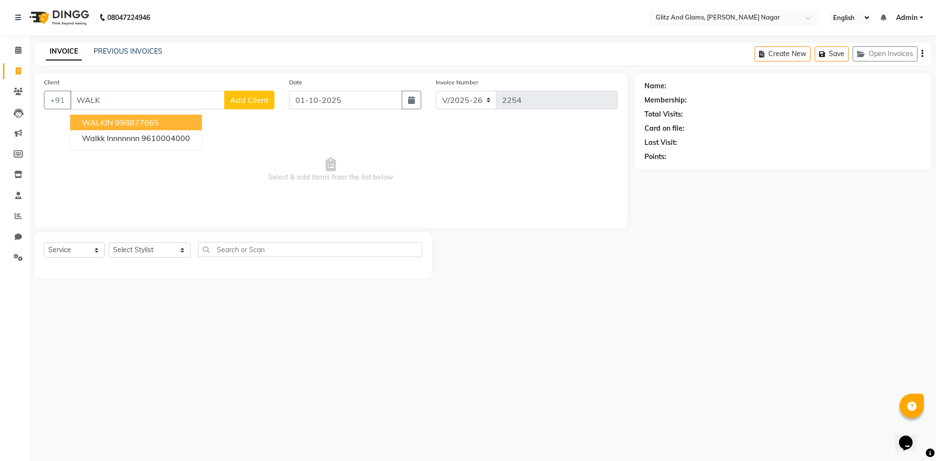
click at [190, 119] on button "WALKIN 998877665" at bounding box center [136, 123] width 132 height 16
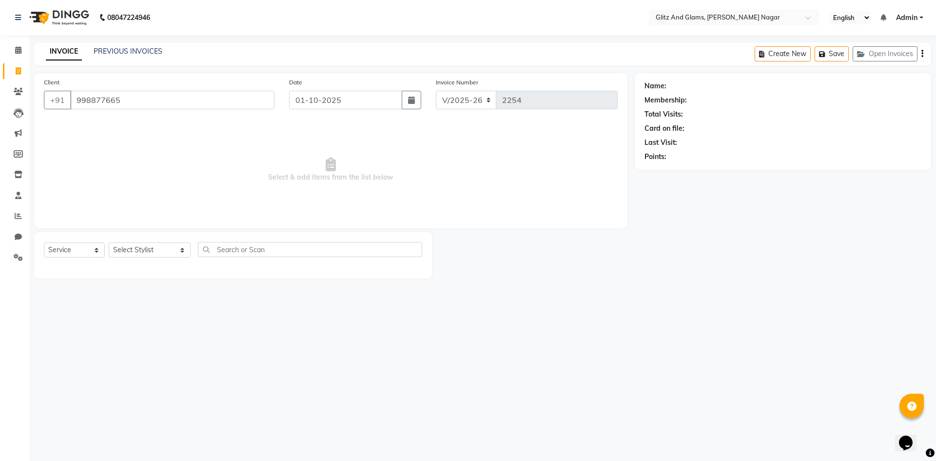
type input "998877665"
select select "1: Object"
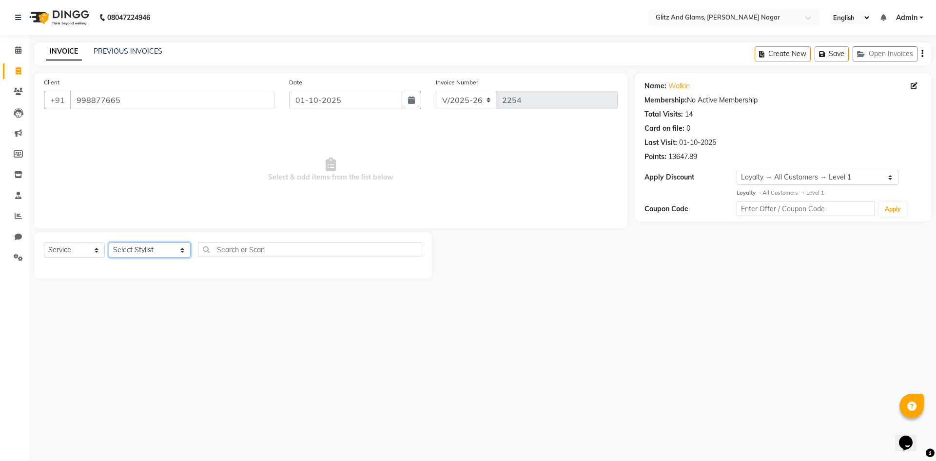
click at [179, 246] on select "Select Stylist ALEX ANAMIKA ANKIT ASHOK ATO AWANG AYUSH CHETAN COUNTER SALE DEE…" at bounding box center [150, 249] width 82 height 15
click at [170, 252] on select "Select Stylist ALEX ANAMIKA ANKIT ASHOK ATO AWANG AYUSH CHETAN COUNTER SALE DEE…" at bounding box center [150, 249] width 82 height 15
select select "82261"
click at [109, 242] on select "Select Stylist ALEX ANAMIKA ANKIT ASHOK ATO AWANG AYUSH CHETAN COUNTER SALE DEE…" at bounding box center [150, 249] width 82 height 15
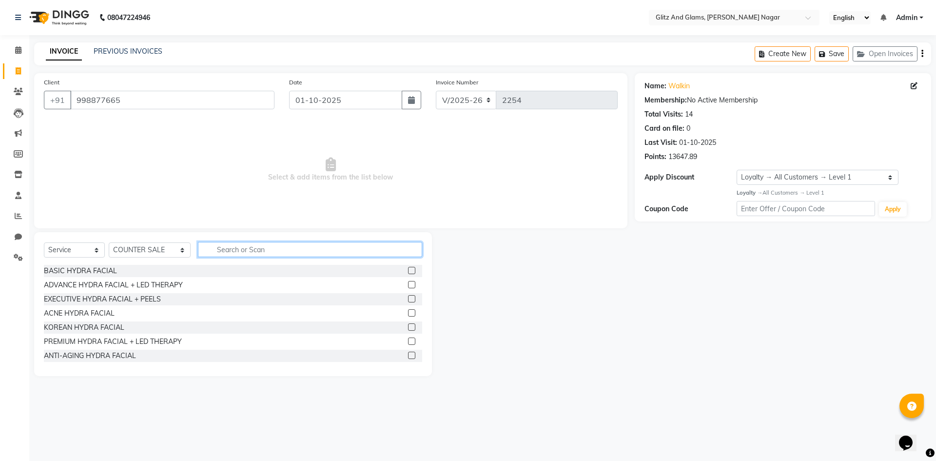
click at [243, 253] on input "text" at bounding box center [310, 249] width 224 height 15
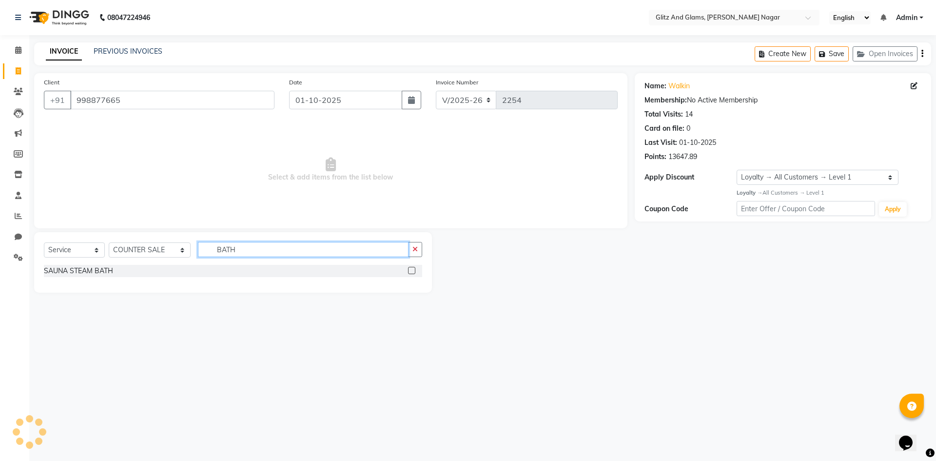
type input "BATH"
click at [412, 269] on label at bounding box center [411, 270] width 7 height 7
click at [412, 269] on input "checkbox" at bounding box center [411, 271] width 6 height 6
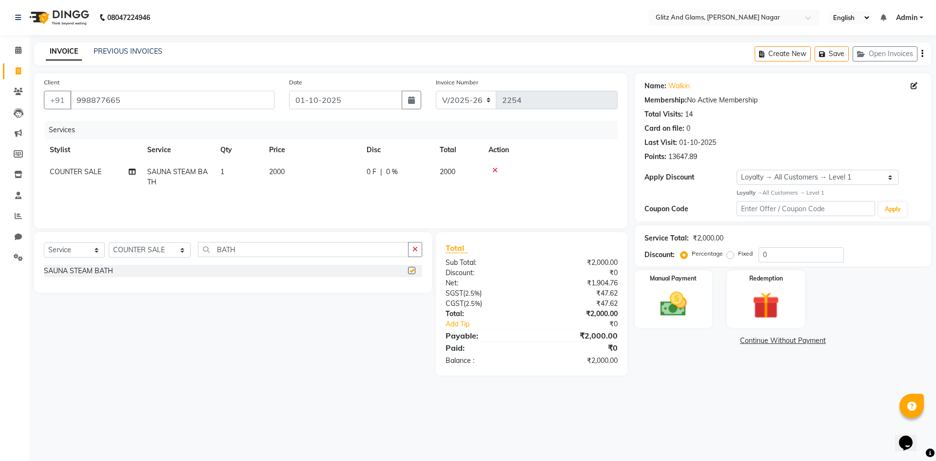
checkbox input "false"
click at [299, 170] on td "2000" at bounding box center [312, 177] width 98 height 32
select select "82261"
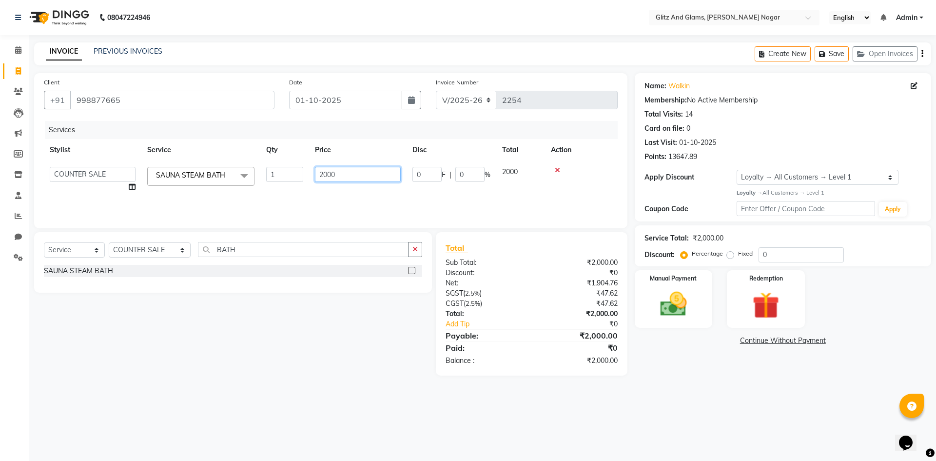
click at [353, 180] on input "2000" at bounding box center [358, 174] width 86 height 15
type input "2"
type input "1000"
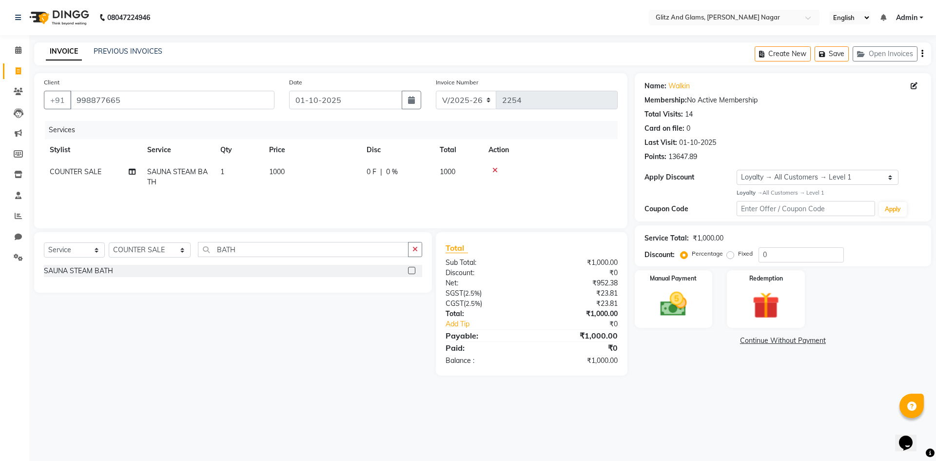
click at [521, 188] on tr "COUNTER SALE SAUNA STEAM BATH 1 1000 0 F | 0 % 1000" at bounding box center [331, 177] width 574 height 32
click at [161, 249] on select "Select Stylist ALEX ANAMIKA ANKIT ASHOK ATO AWANG AYUSH CHETAN COUNTER SALE DEE…" at bounding box center [150, 249] width 82 height 15
click at [146, 245] on select "Select Stylist ALEX ANAMIKA ANKIT ASHOK ATO AWANG AYUSH CHETAN COUNTER SALE DEE…" at bounding box center [150, 249] width 82 height 15
select select "80544"
click at [109, 242] on select "Select Stylist ALEX ANAMIKA ANKIT ASHOK ATO AWANG AYUSH CHETAN COUNTER SALE DEE…" at bounding box center [150, 249] width 82 height 15
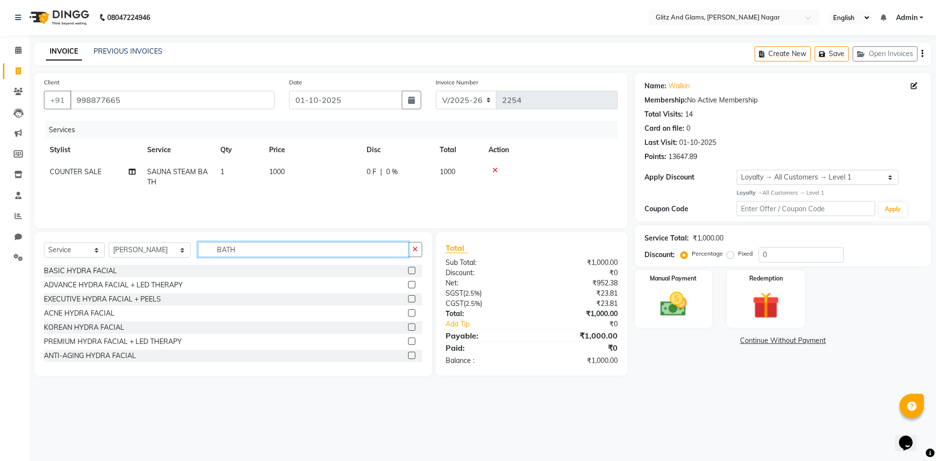
click at [258, 249] on input "BATH" at bounding box center [303, 249] width 211 height 15
type input "B"
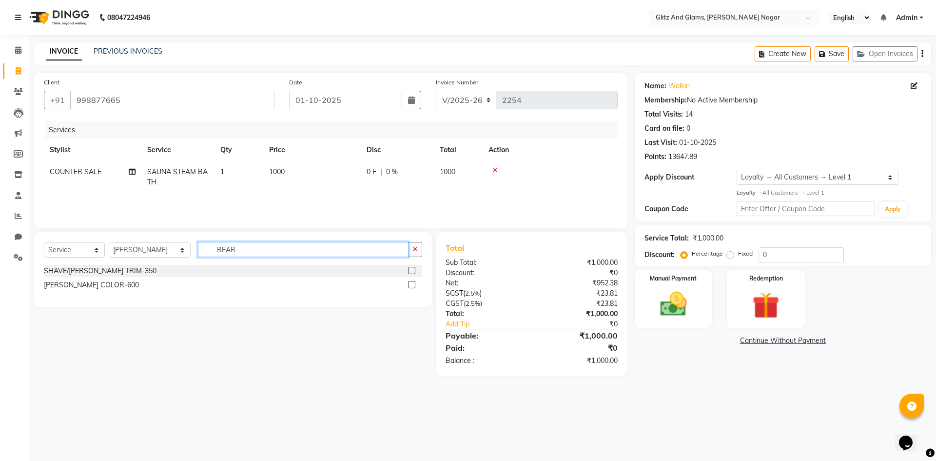
type input "BEAR"
click at [411, 269] on label at bounding box center [411, 270] width 7 height 7
click at [411, 269] on input "checkbox" at bounding box center [411, 271] width 6 height 6
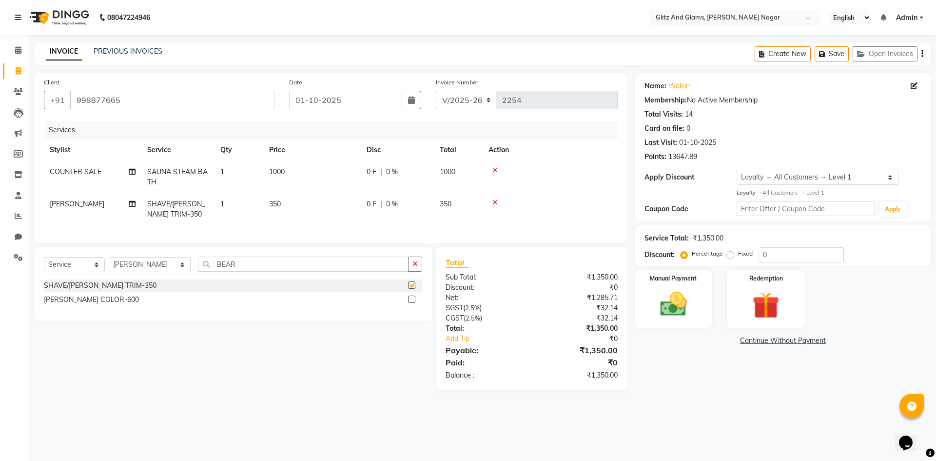
checkbox input "false"
click at [312, 203] on td "350" at bounding box center [312, 209] width 98 height 32
select select "80544"
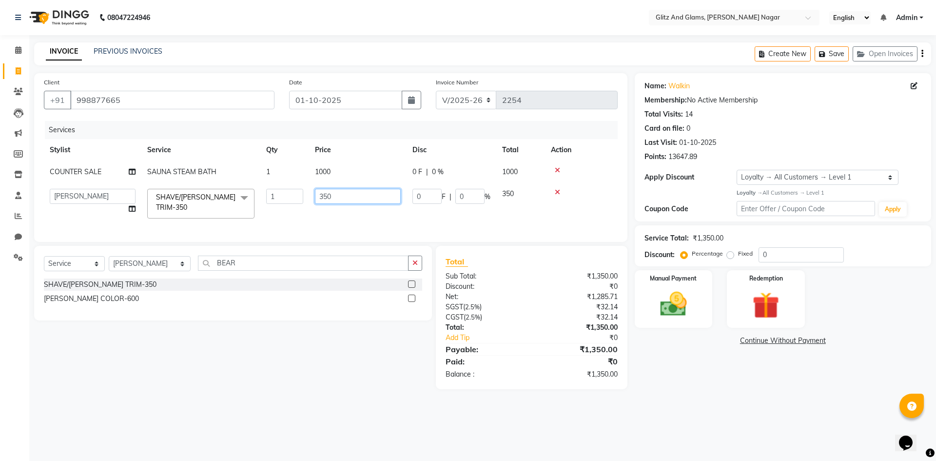
click at [349, 194] on input "350" at bounding box center [358, 196] width 86 height 15
type input "300"
click at [412, 224] on td "0 F | 0 %" at bounding box center [452, 203] width 90 height 41
select select "80544"
click at [687, 293] on img at bounding box center [673, 304] width 45 height 32
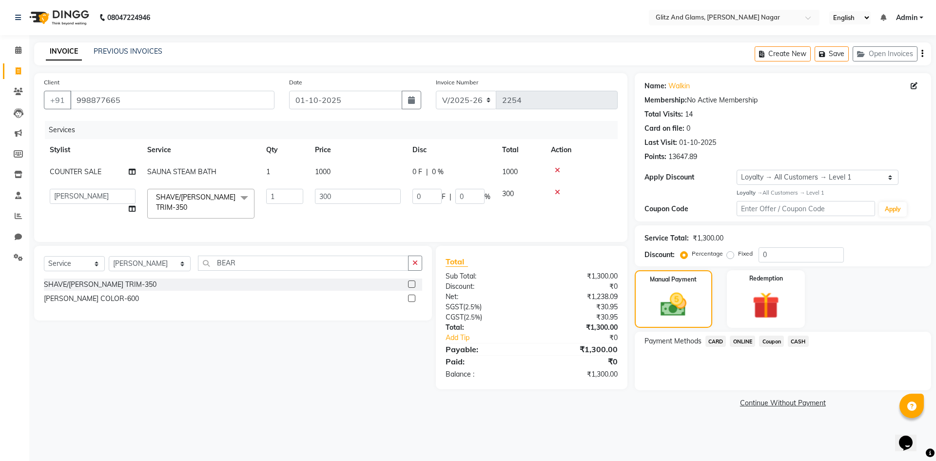
click at [742, 344] on span "ONLINE" at bounding box center [742, 341] width 25 height 11
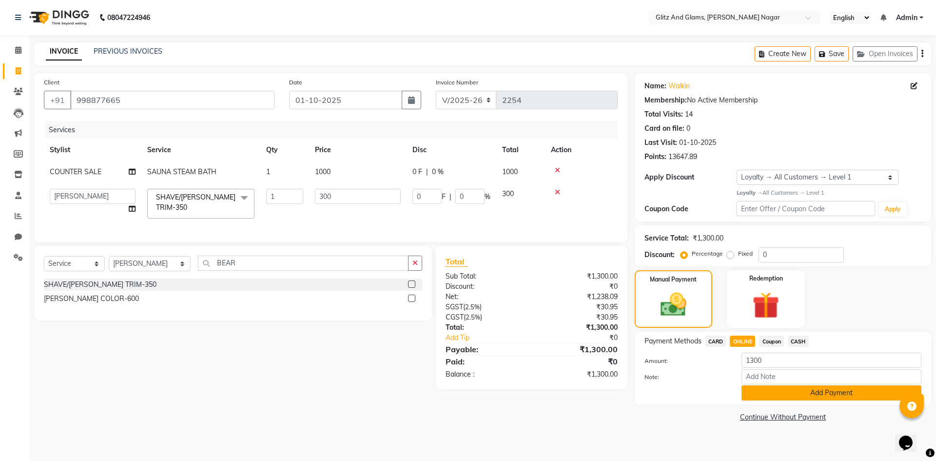
click at [760, 398] on button "Add Payment" at bounding box center [832, 392] width 180 height 15
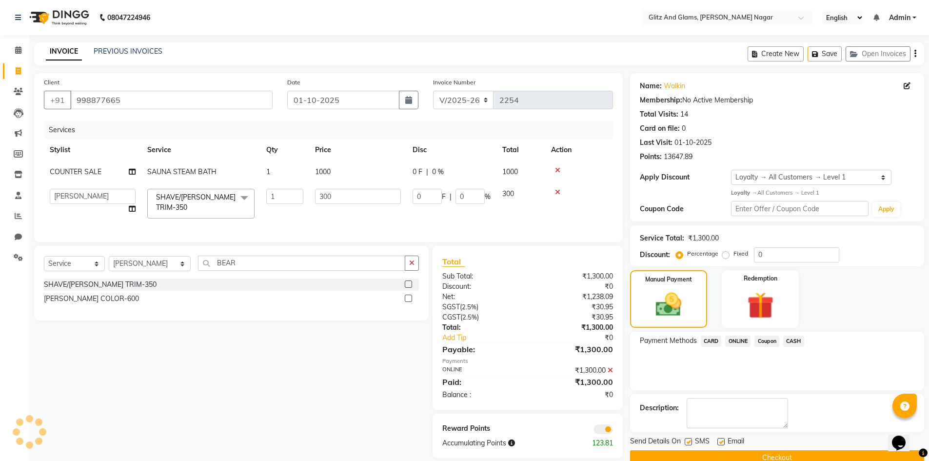
click at [813, 452] on button "Checkout" at bounding box center [777, 457] width 294 height 15
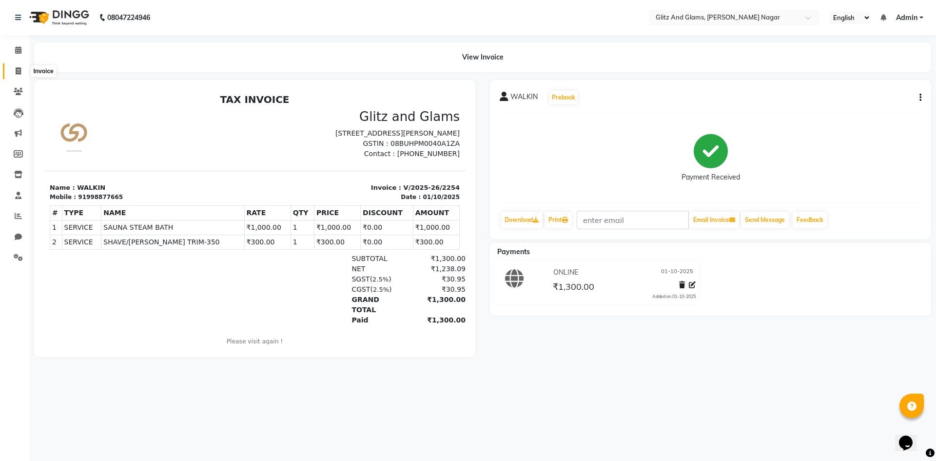
click at [17, 70] on icon at bounding box center [18, 70] width 5 height 7
select select "service"
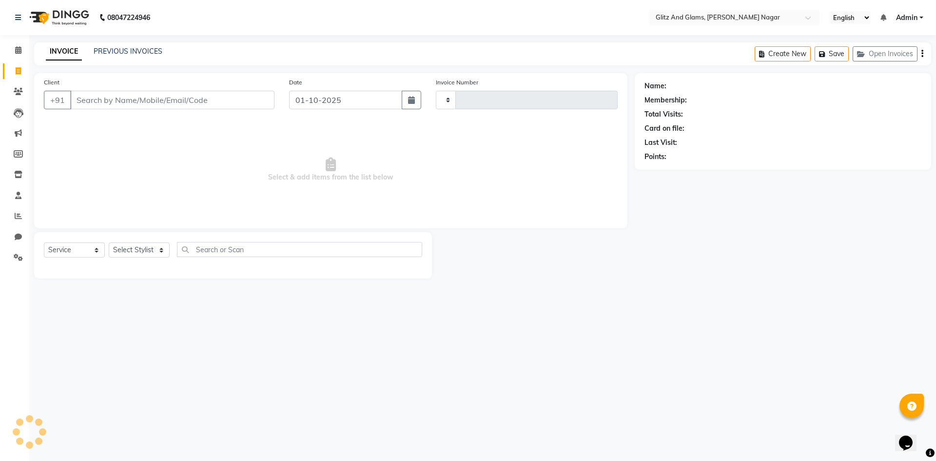
type input "2255"
select select "8316"
click at [130, 98] on input "Client" at bounding box center [172, 100] width 204 height 19
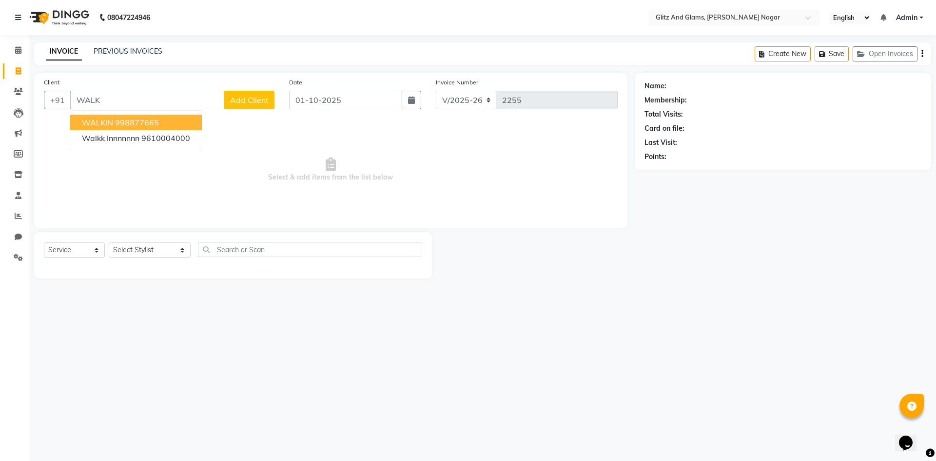
click at [137, 114] on ngb-typeahead-window "WALKIN 998877665 walkk innnnnnn 9610004000" at bounding box center [136, 130] width 133 height 40
click at [165, 121] on button "WALKIN 998877665" at bounding box center [136, 123] width 132 height 16
type input "998877665"
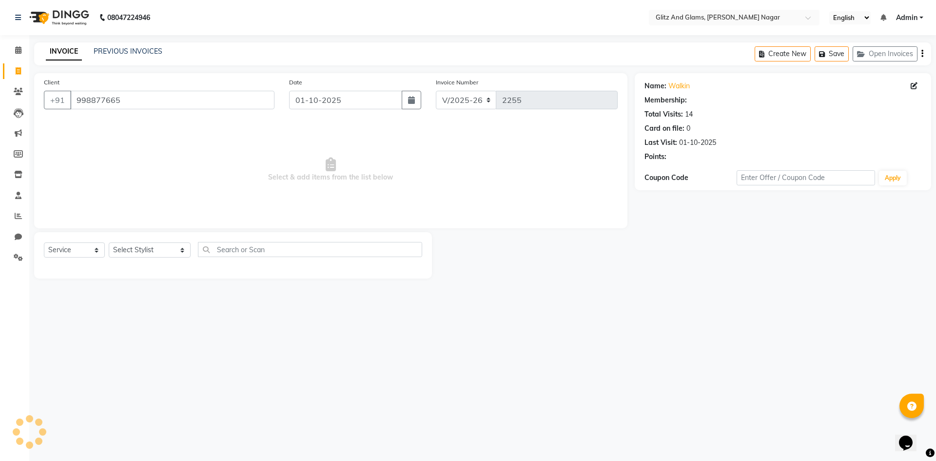
select select "1: Object"
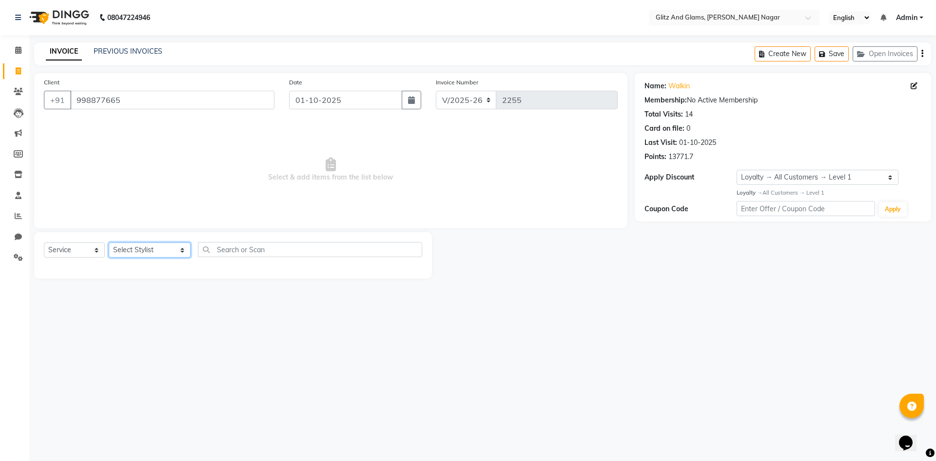
click at [172, 245] on select "Select Stylist ALEX ANAMIKA ANKIT ASHOK ATO AWANG AYUSH CHETAN COUNTER SALE DEE…" at bounding box center [150, 249] width 82 height 15
select select "80527"
click at [109, 242] on select "Select Stylist ALEX ANAMIKA ANKIT ASHOK ATO AWANG AYUSH CHETAN COUNTER SALE DEE…" at bounding box center [150, 249] width 82 height 15
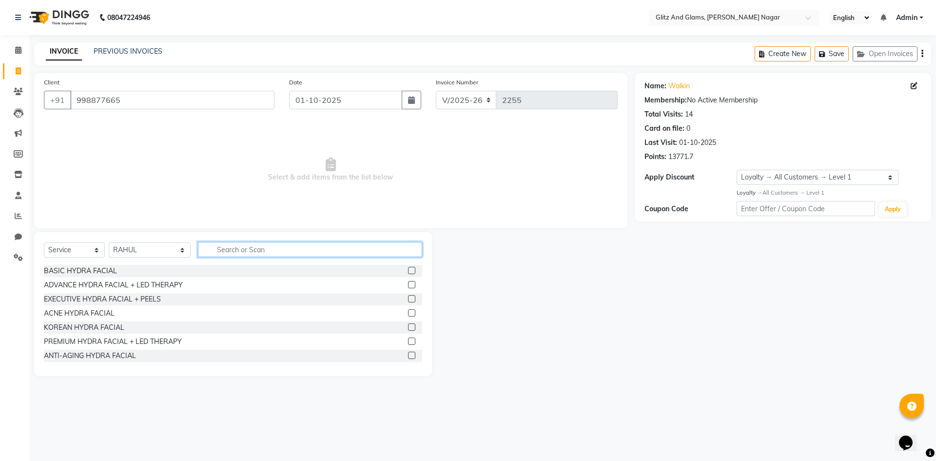
click at [243, 251] on input "text" at bounding box center [310, 249] width 224 height 15
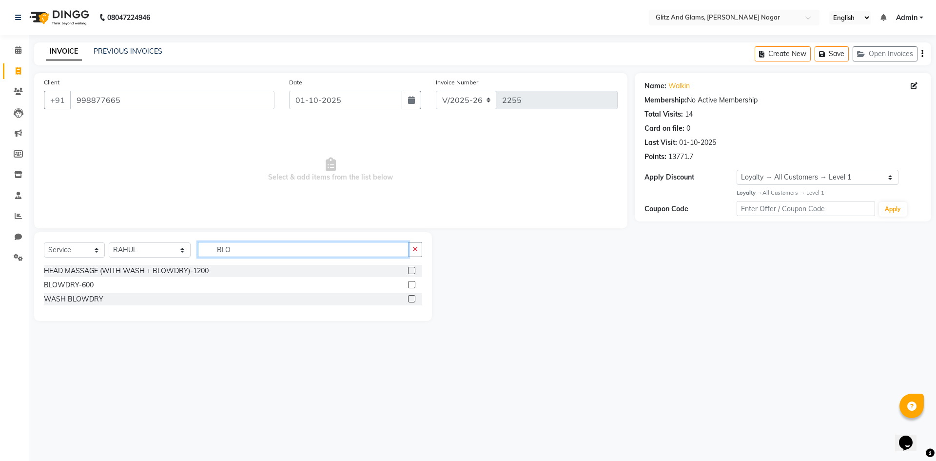
type input "BLO"
click at [414, 285] on label at bounding box center [411, 284] width 7 height 7
click at [414, 285] on input "checkbox" at bounding box center [411, 285] width 6 height 6
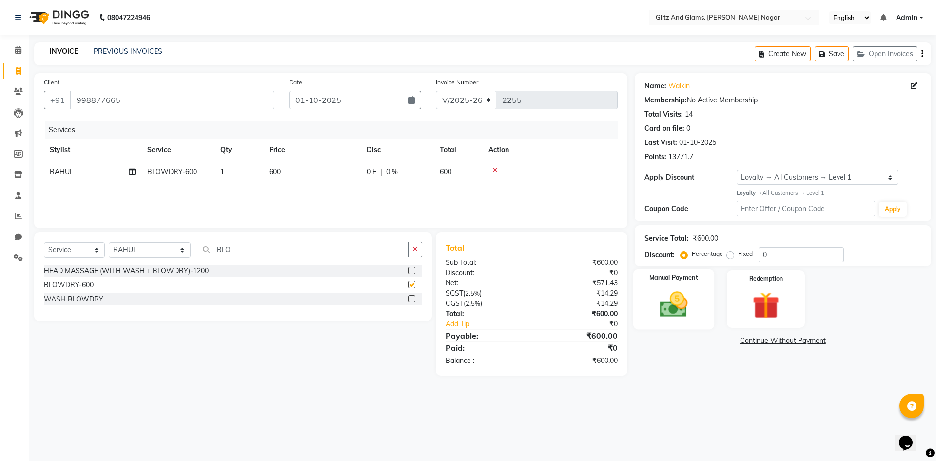
checkbox input "false"
click at [702, 294] on div "Manual Payment" at bounding box center [673, 299] width 81 height 60
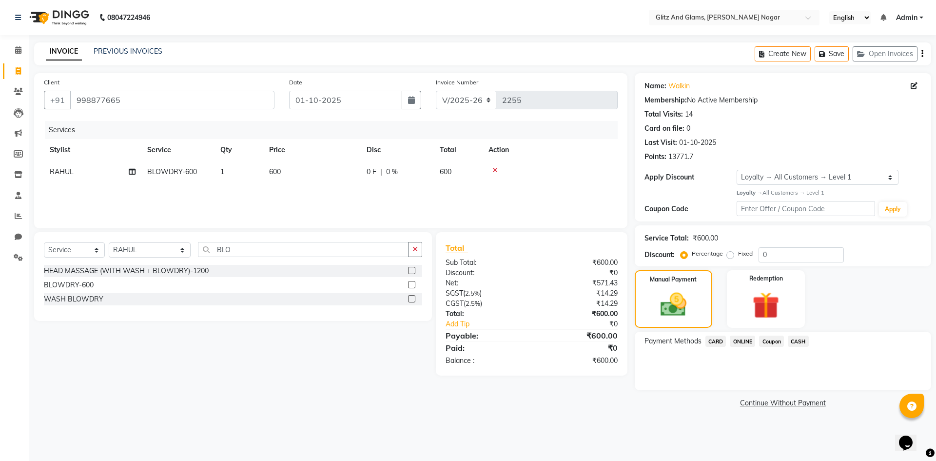
click at [749, 338] on span "ONLINE" at bounding box center [742, 341] width 25 height 11
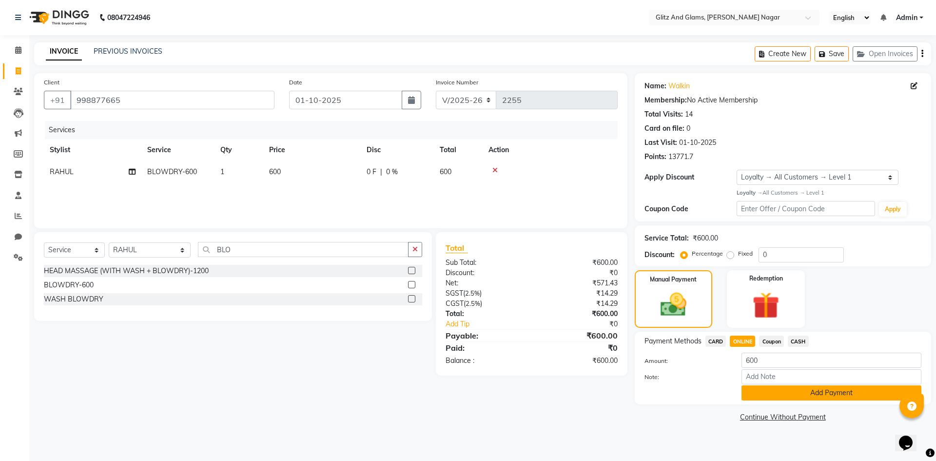
click at [751, 391] on button "Add Payment" at bounding box center [832, 392] width 180 height 15
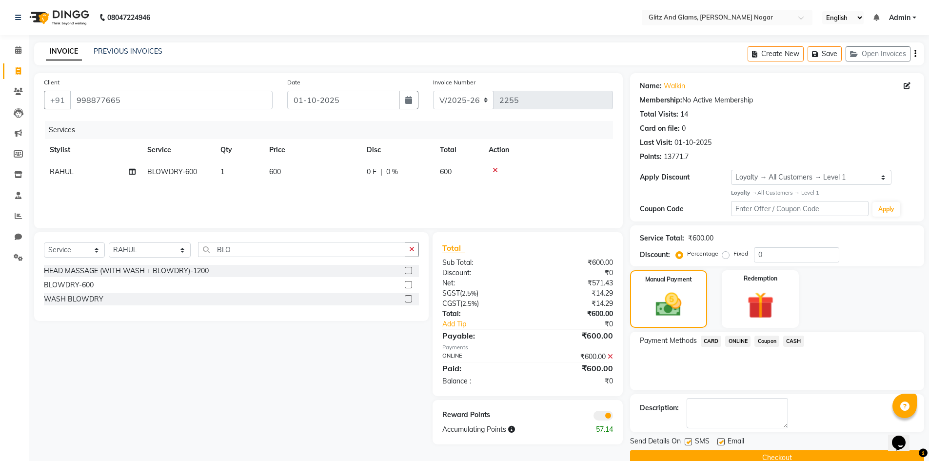
click at [696, 457] on button "Checkout" at bounding box center [777, 457] width 294 height 15
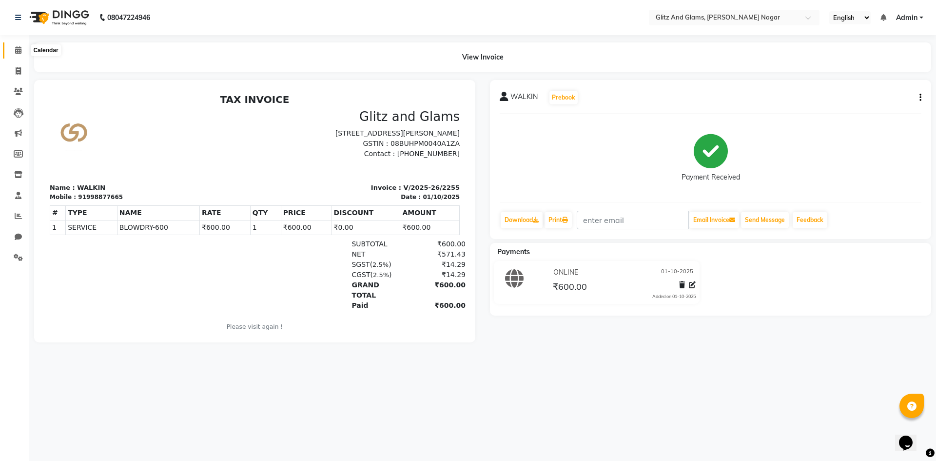
click at [19, 52] on icon at bounding box center [18, 49] width 6 height 7
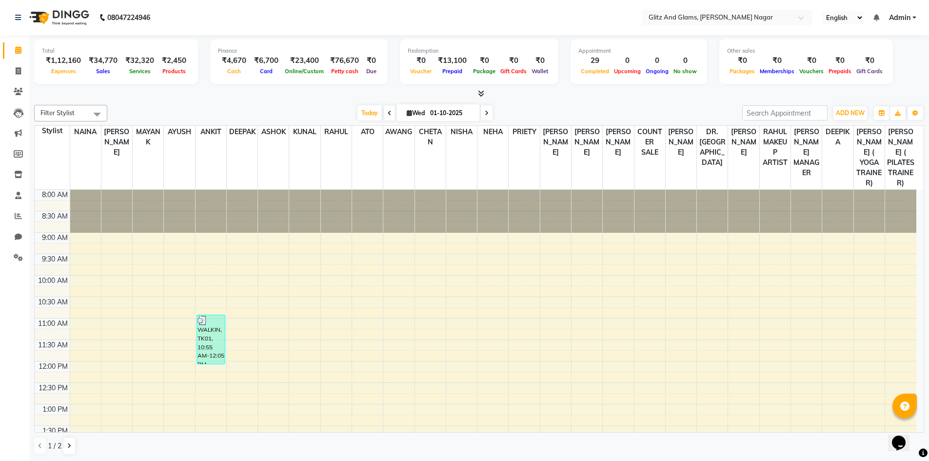
click at [125, 84] on div "Total ₹1,12,160 Expenses ₹34,770 Sales ₹32,320 Services ₹2,450 Products Finance…" at bounding box center [479, 63] width 890 height 48
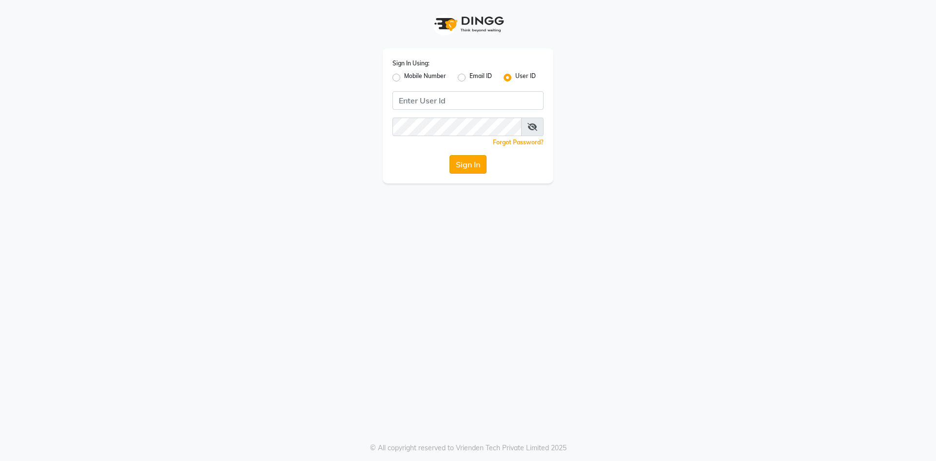
click at [467, 165] on button "Sign In" at bounding box center [468, 164] width 37 height 19
click at [434, 99] on input "Username" at bounding box center [468, 100] width 151 height 19
type input "glitzglams"
click at [473, 171] on button "Sign In" at bounding box center [468, 164] width 37 height 19
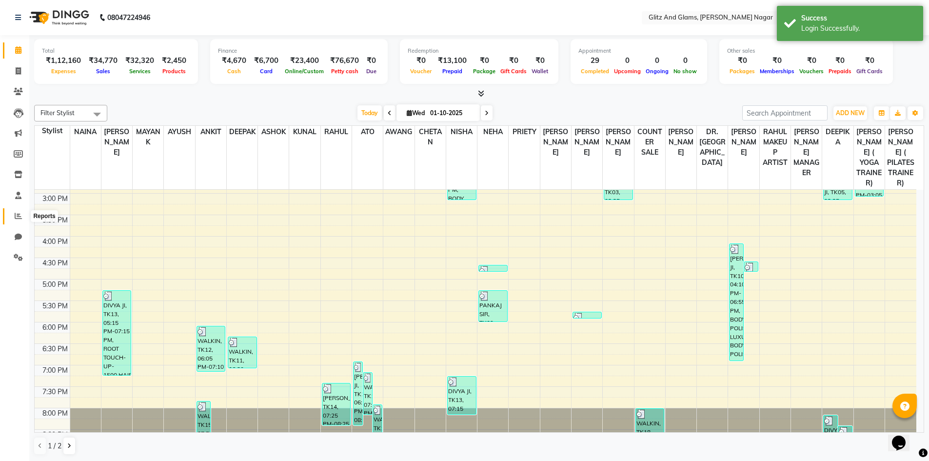
click at [18, 214] on icon at bounding box center [18, 215] width 7 height 7
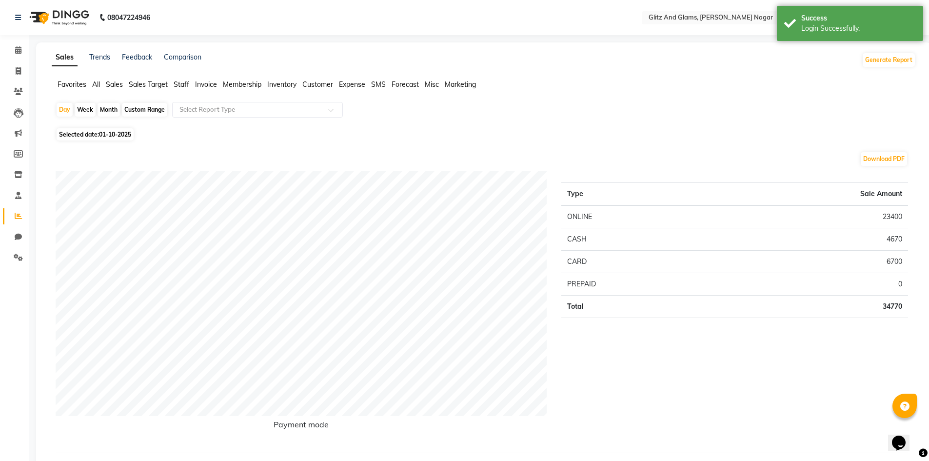
click at [183, 86] on span "Staff" at bounding box center [182, 84] width 16 height 9
